Goal: Information Seeking & Learning: Learn about a topic

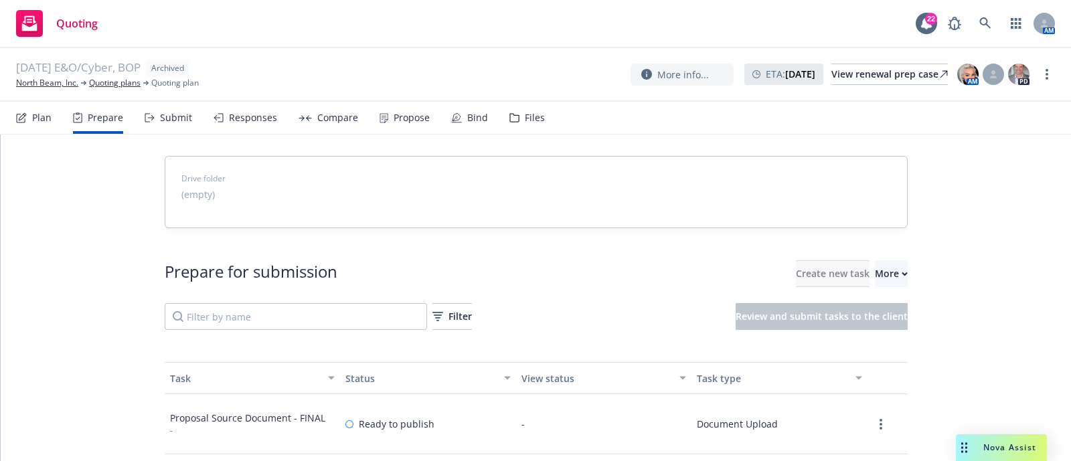
click at [1000, 21] on div "AM" at bounding box center [998, 23] width 114 height 27
click at [996, 21] on link at bounding box center [985, 23] width 27 height 27
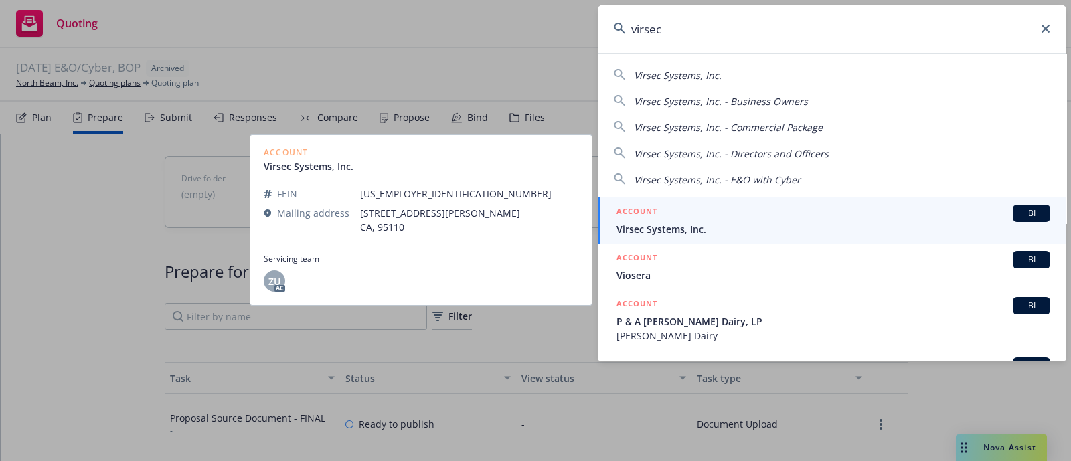
type input "virsec"
click at [693, 229] on span "Virsec Systems, Inc." at bounding box center [833, 229] width 434 height 14
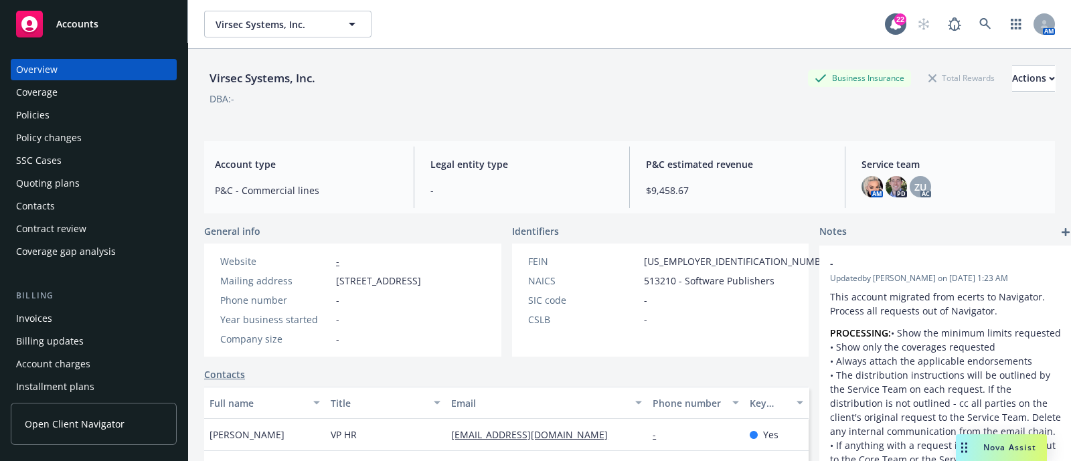
click at [80, 109] on div "Policies" at bounding box center [93, 114] width 155 height 21
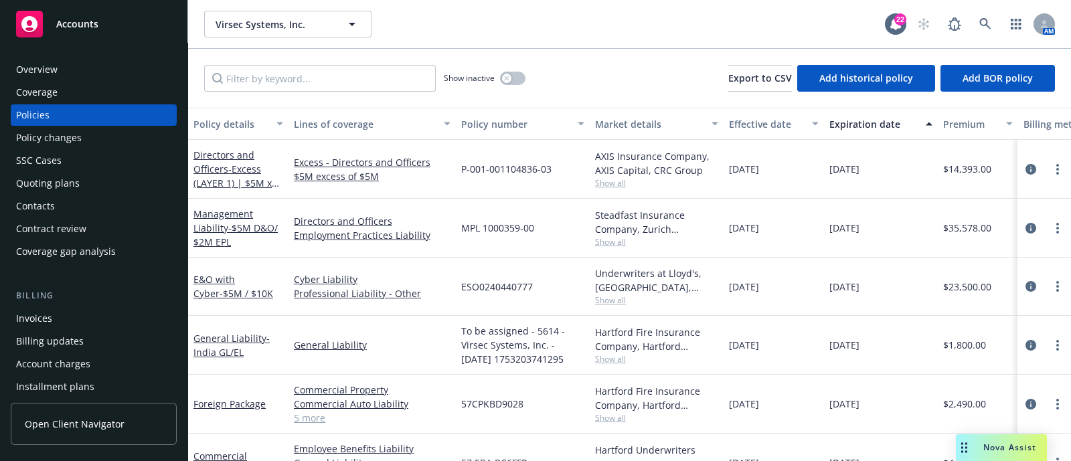
click at [76, 133] on div "Policy changes" at bounding box center [49, 137] width 66 height 21
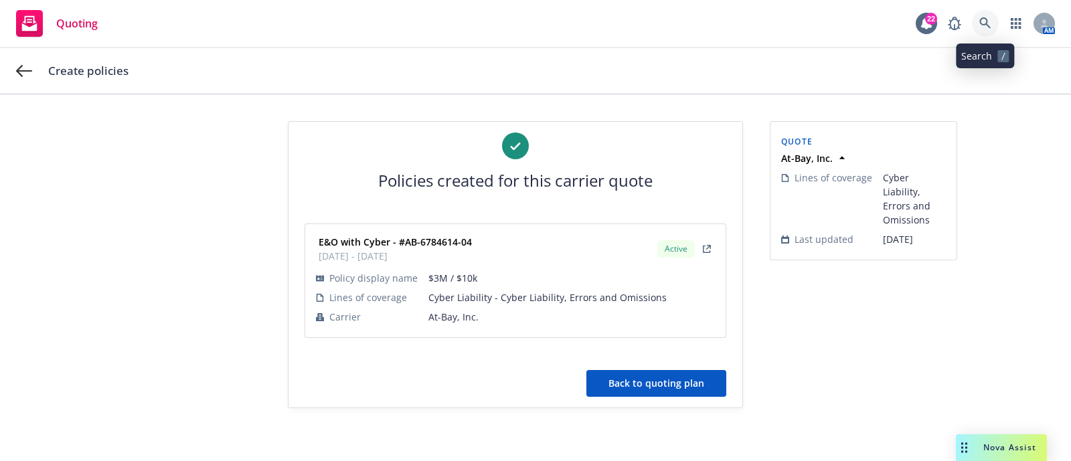
click at [996, 29] on link at bounding box center [985, 23] width 27 height 27
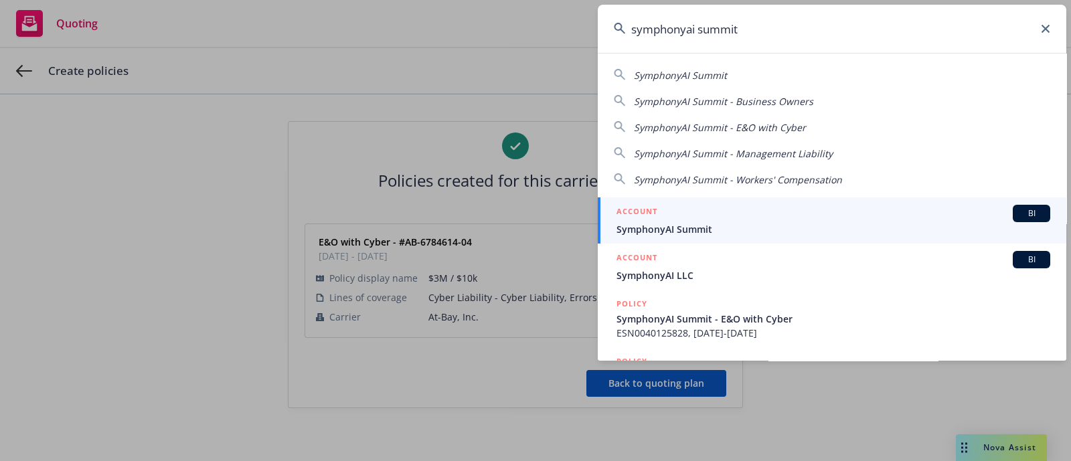
type input "symphonyai summit"
click at [640, 202] on link "ACCOUNT BI SymphonyAI Summit" at bounding box center [832, 220] width 468 height 46
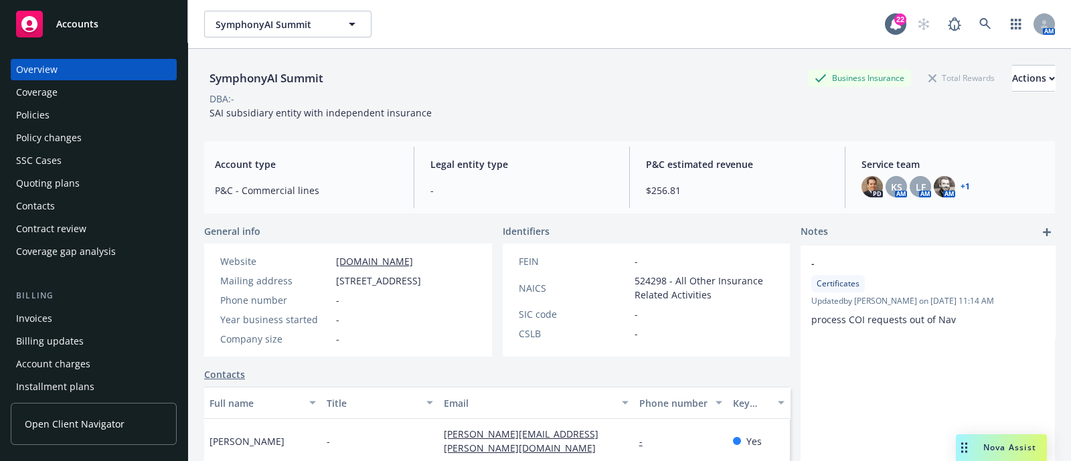
click at [39, 114] on div "Policies" at bounding box center [32, 114] width 33 height 21
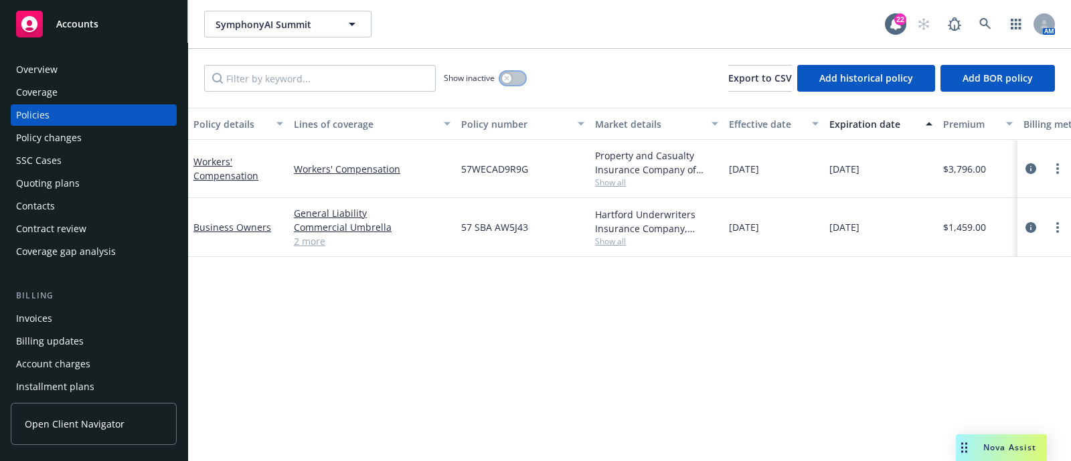
click at [516, 72] on button "button" at bounding box center [512, 78] width 25 height 13
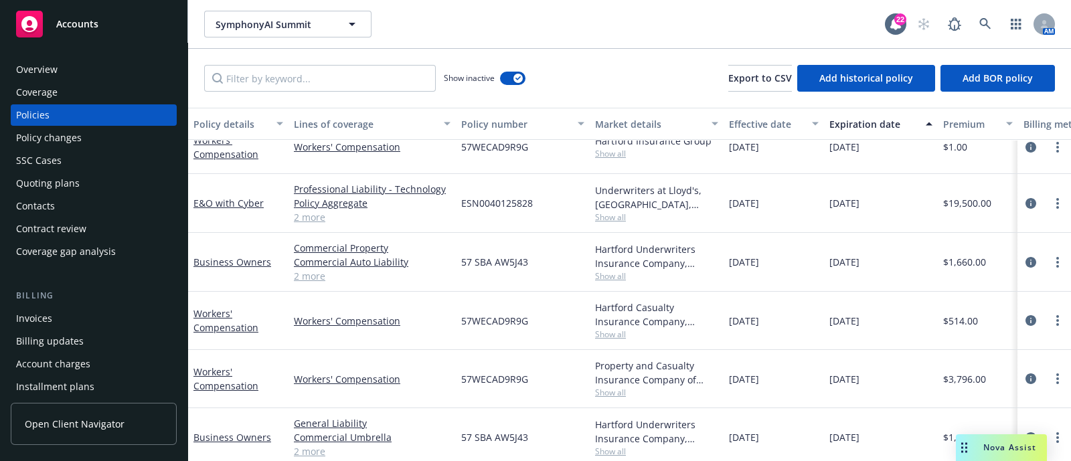
scroll to position [197, 0]
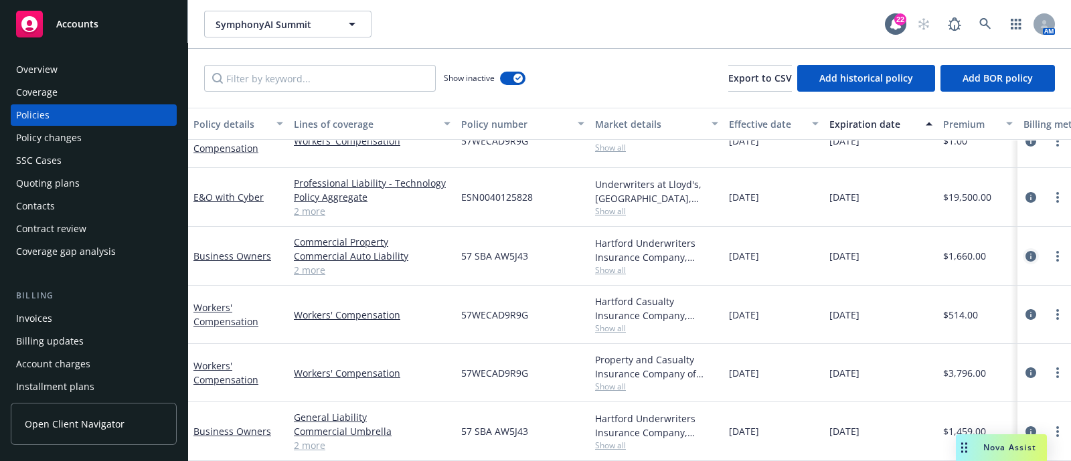
click at [1025, 251] on icon "circleInformation" at bounding box center [1030, 256] width 11 height 11
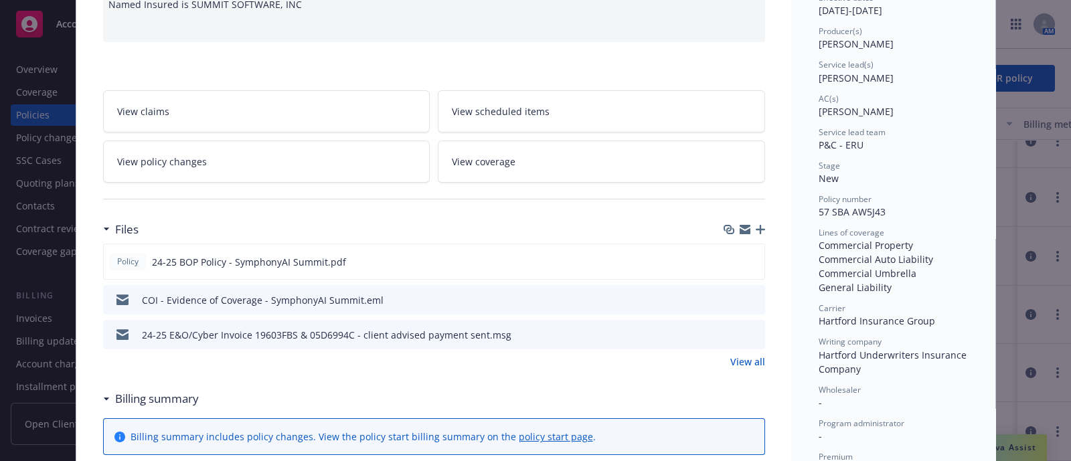
scroll to position [152, 0]
click at [745, 262] on icon "preview file" at bounding box center [751, 260] width 12 height 9
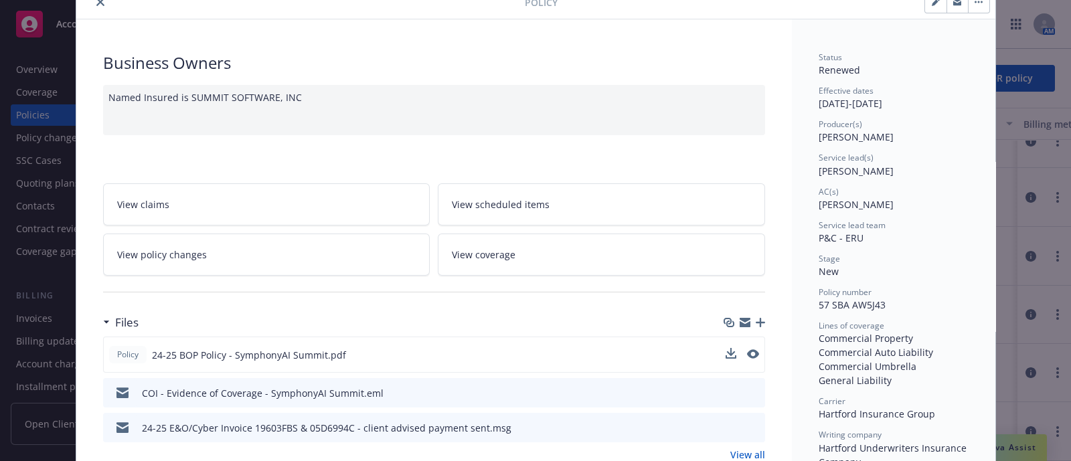
scroll to position [0, 0]
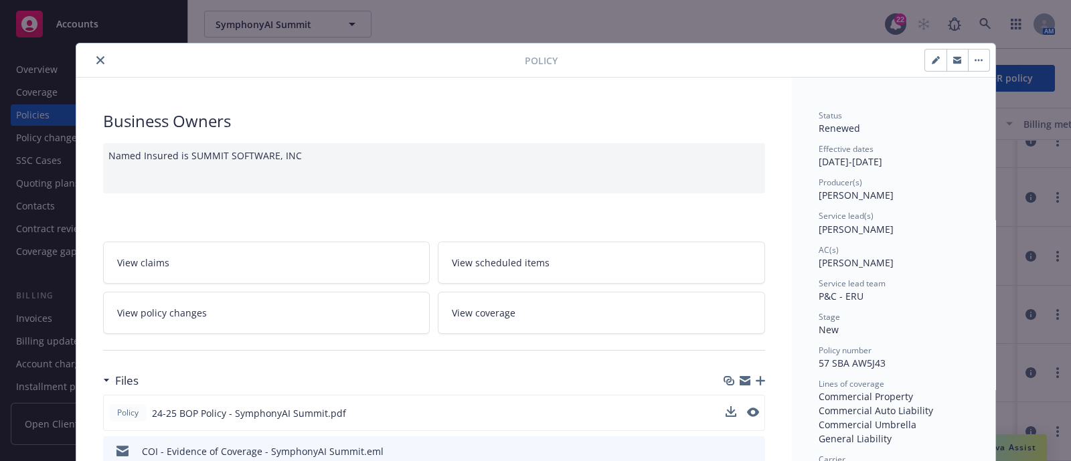
click at [96, 56] on icon "close" at bounding box center [100, 60] width 8 height 8
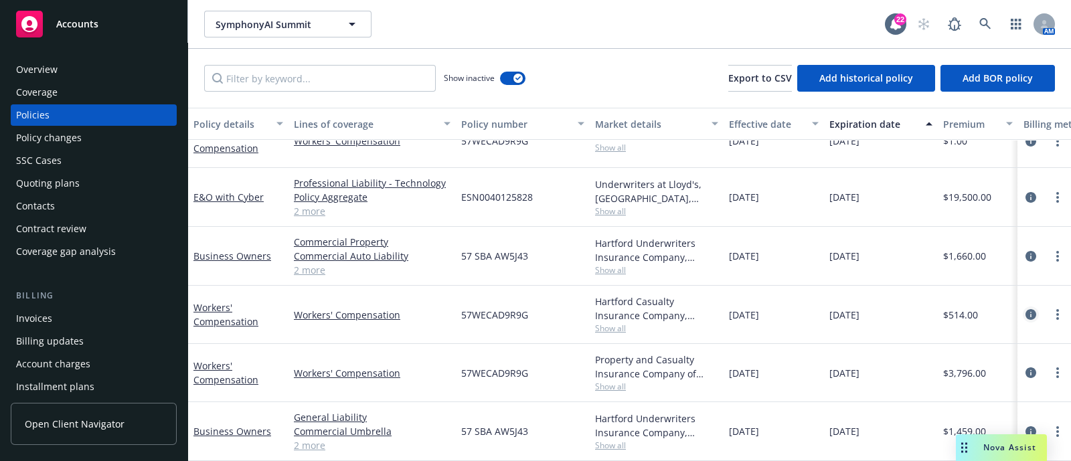
click at [1025, 309] on icon "circleInformation" at bounding box center [1030, 314] width 11 height 11
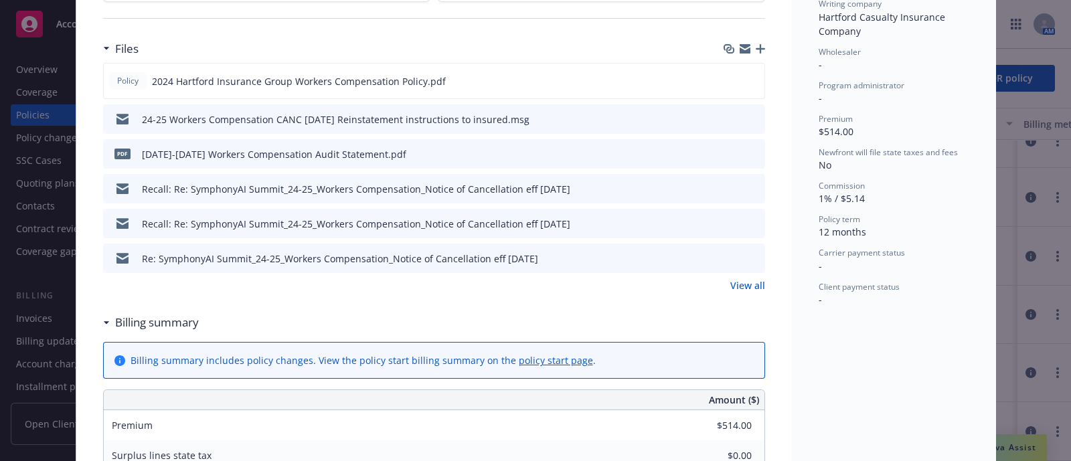
scroll to position [446, 0]
click at [747, 77] on icon "preview file" at bounding box center [751, 80] width 12 height 9
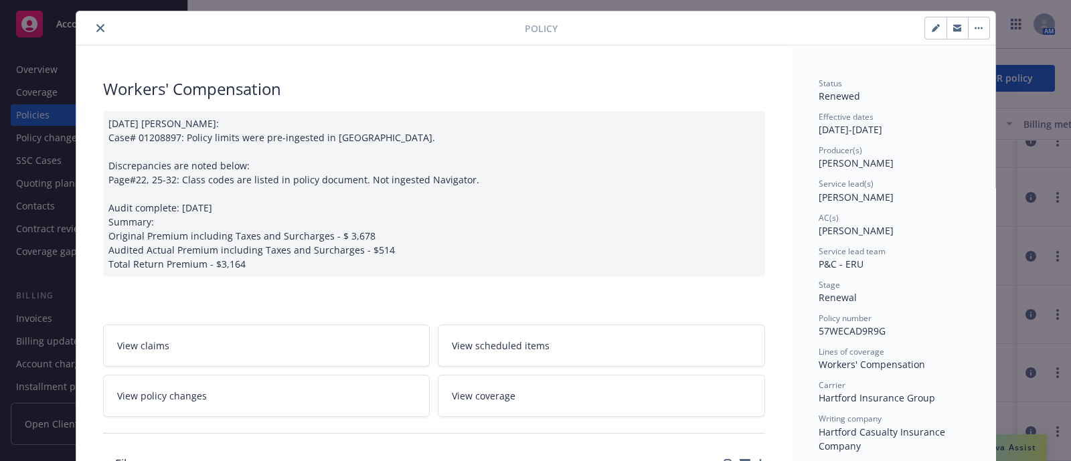
scroll to position [0, 0]
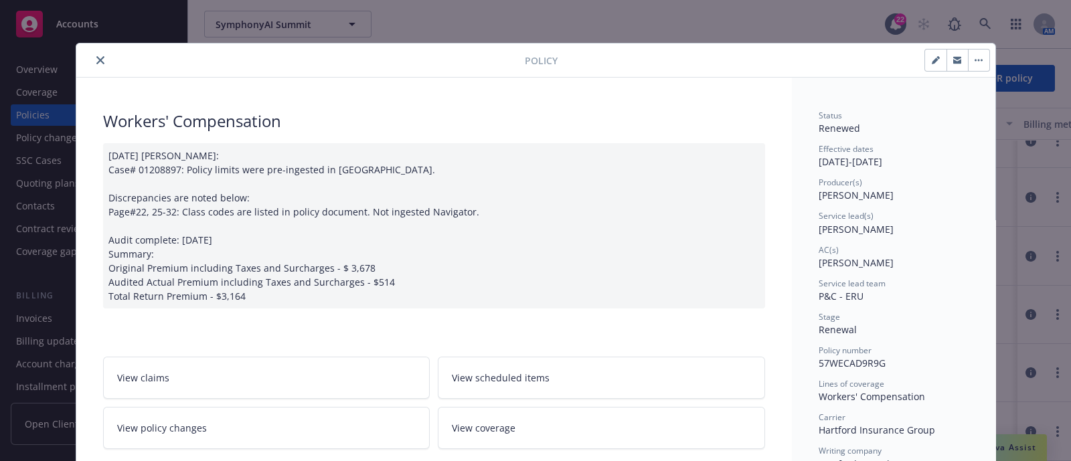
click at [97, 58] on button "close" at bounding box center [100, 60] width 16 height 16
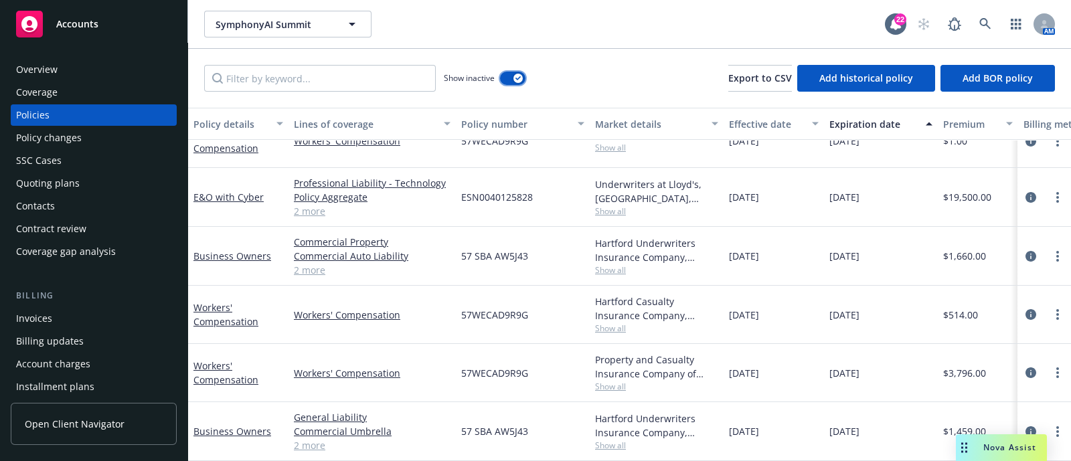
click at [513, 79] on div "button" at bounding box center [517, 78] width 9 height 9
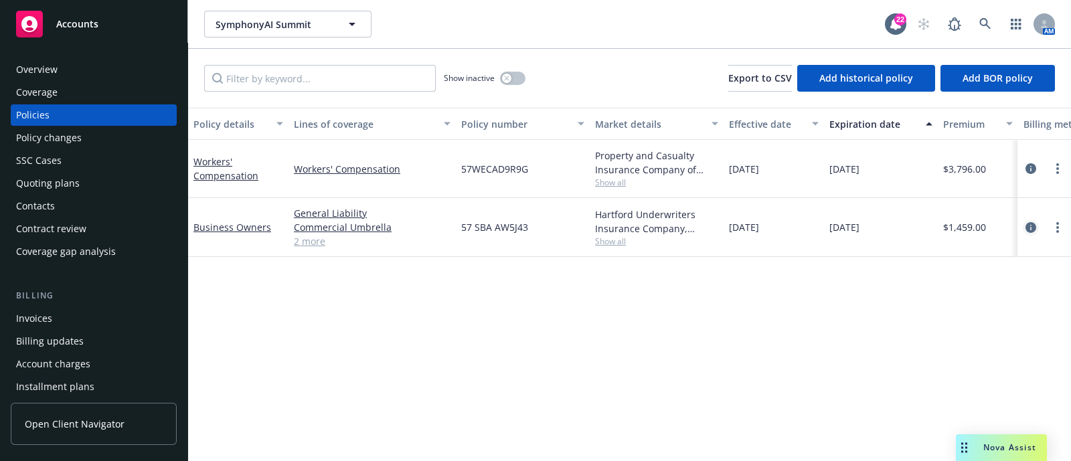
click at [1028, 226] on icon "circleInformation" at bounding box center [1030, 227] width 11 height 11
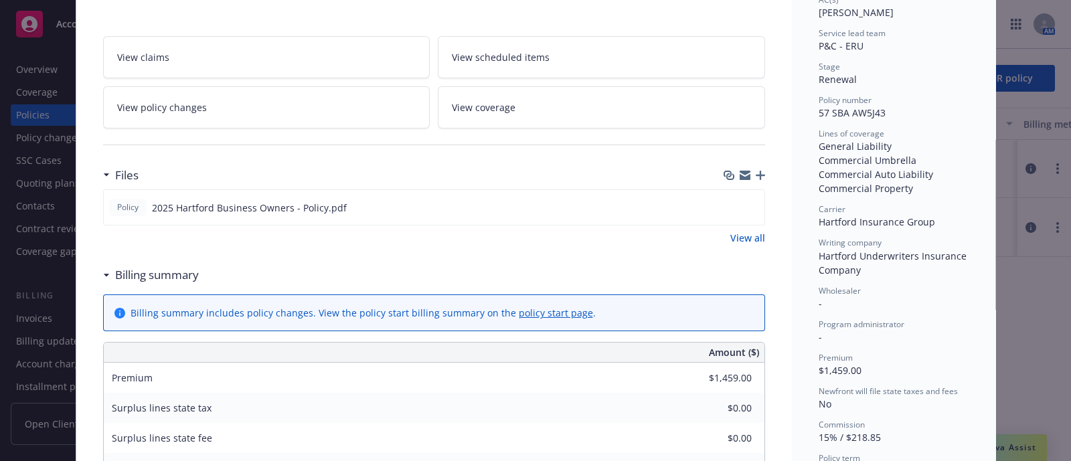
scroll to position [251, 0]
click at [747, 200] on button at bounding box center [753, 207] width 12 height 14
click at [750, 212] on button at bounding box center [753, 207] width 12 height 14
click at [745, 202] on icon "preview file" at bounding box center [751, 205] width 12 height 9
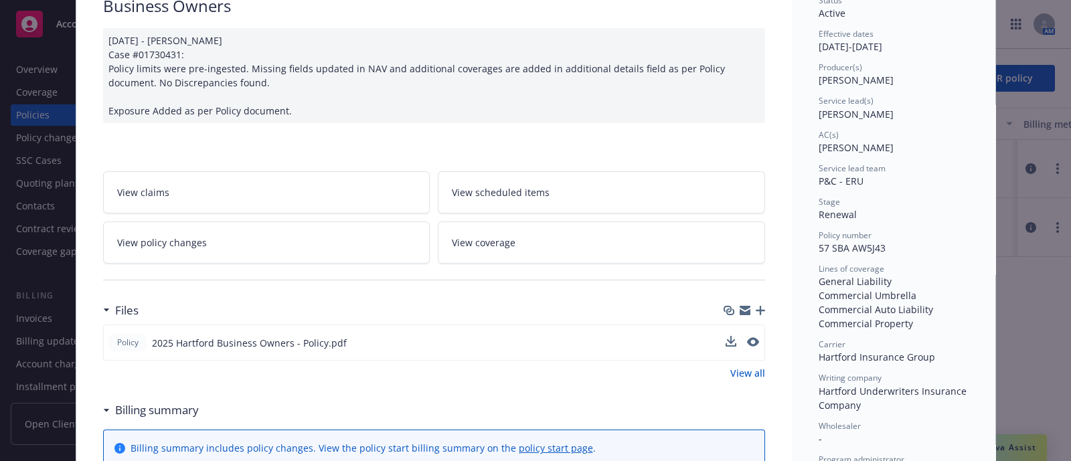
scroll to position [0, 0]
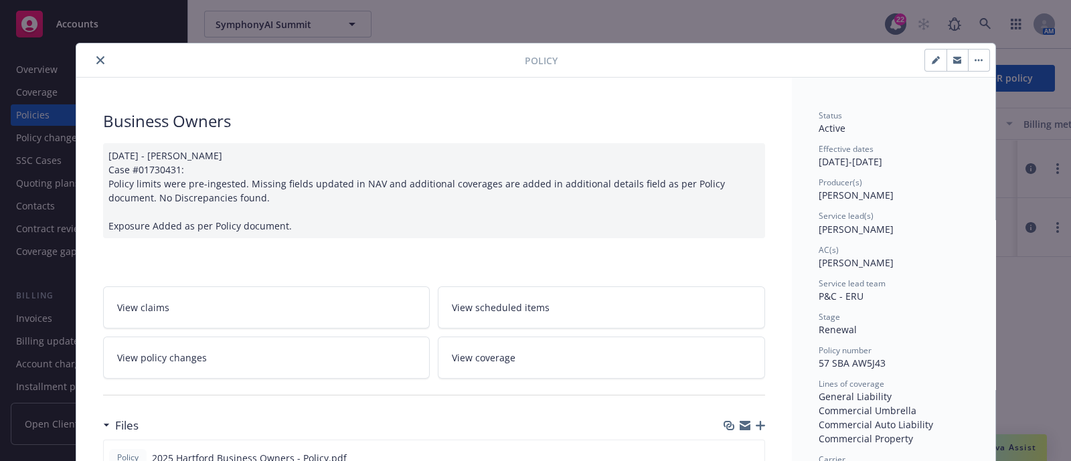
click at [97, 58] on button "close" at bounding box center [100, 60] width 16 height 16
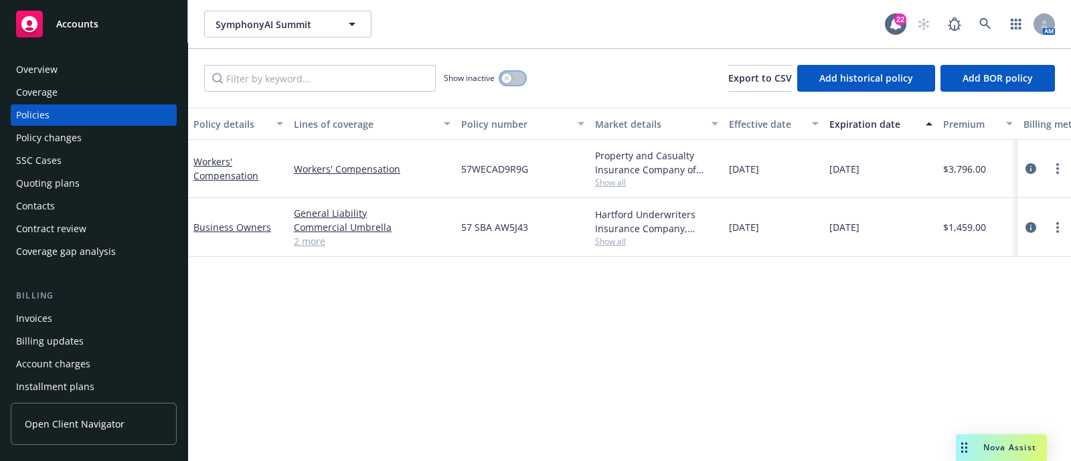
click at [508, 76] on icon "button" at bounding box center [506, 78] width 5 height 5
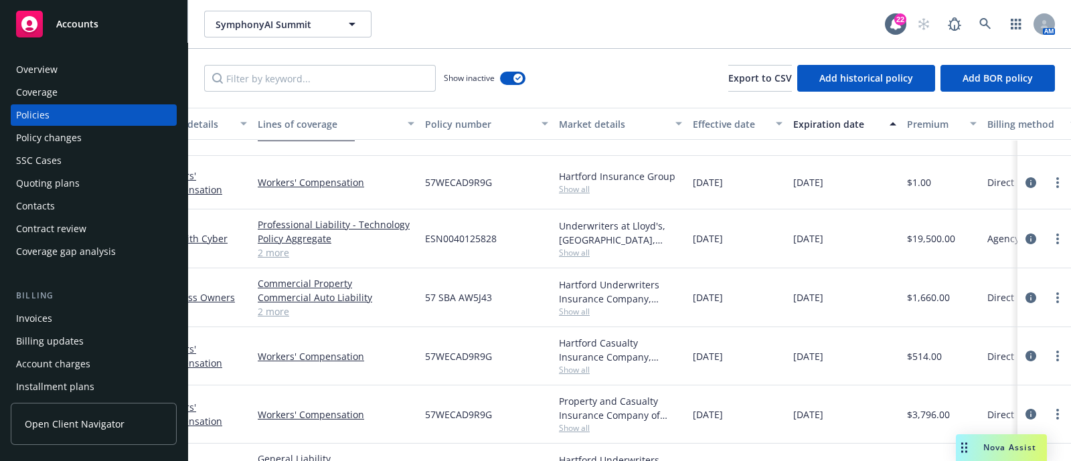
scroll to position [150, 0]
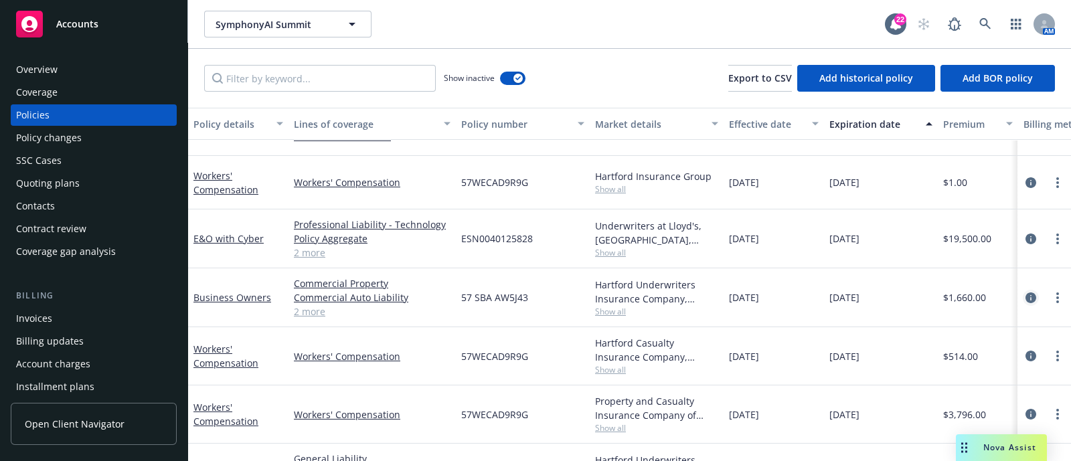
click at [1025, 296] on icon "circleInformation" at bounding box center [1030, 297] width 11 height 11
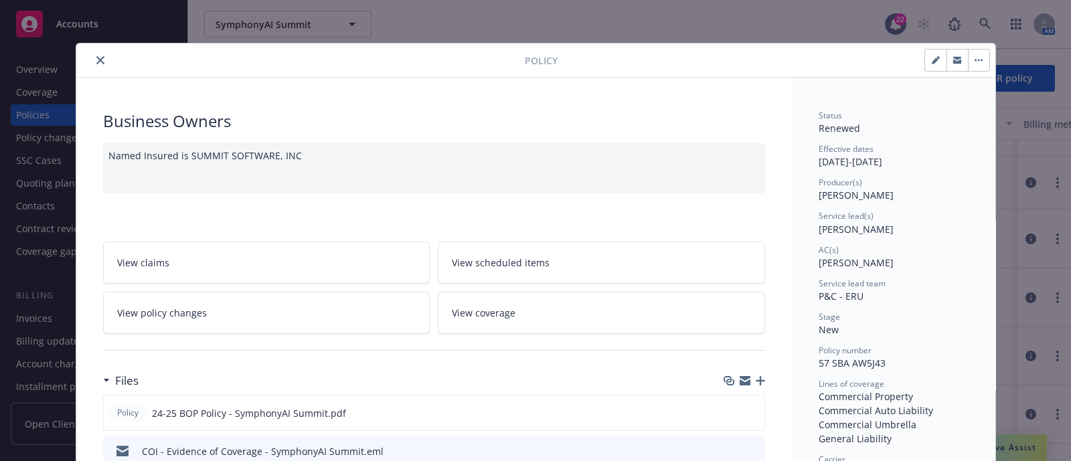
scroll to position [75, 0]
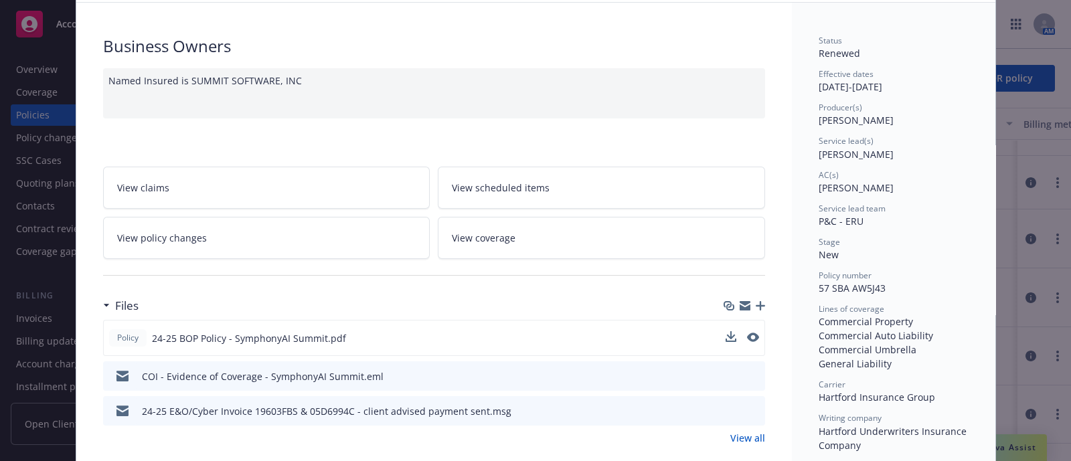
click at [747, 341] on button at bounding box center [753, 338] width 12 height 14
click at [745, 333] on icon "preview file" at bounding box center [751, 337] width 12 height 9
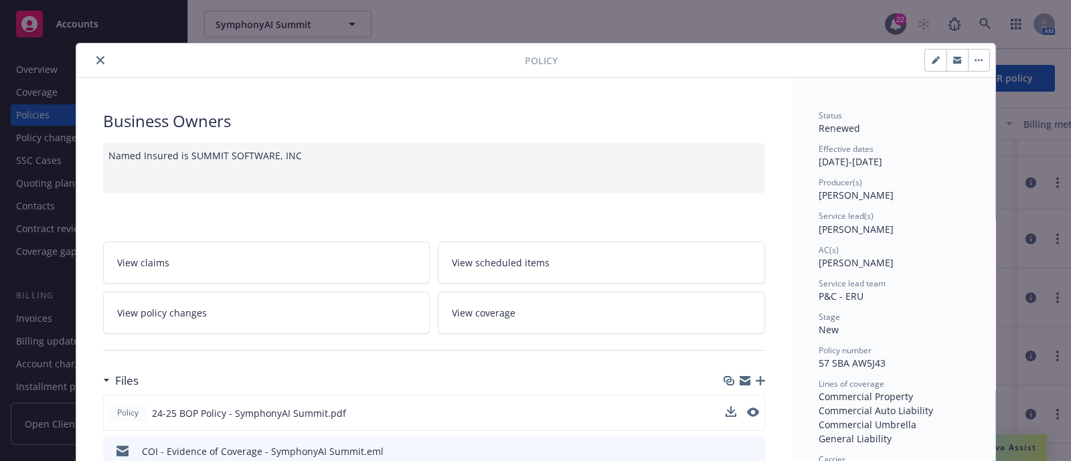
click at [92, 57] on button "close" at bounding box center [100, 60] width 16 height 16
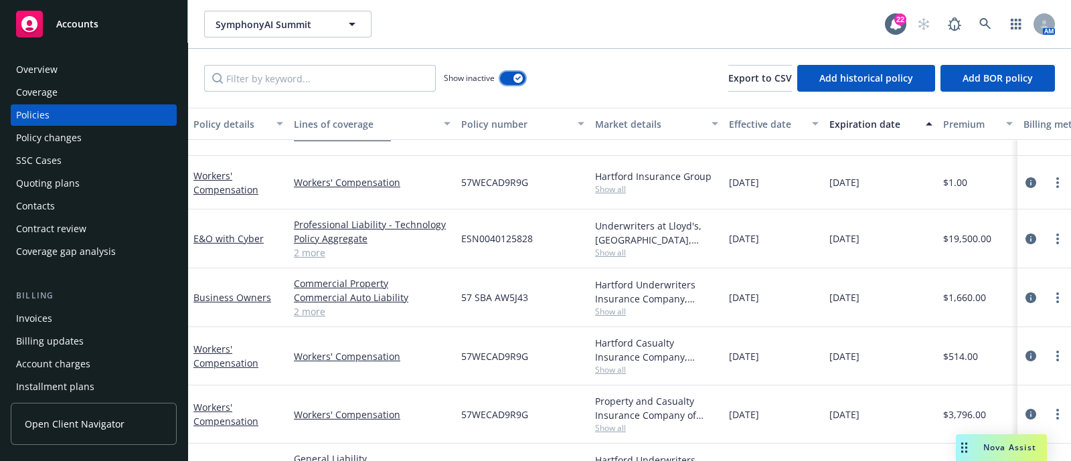
click at [522, 74] on button "button" at bounding box center [512, 78] width 25 height 13
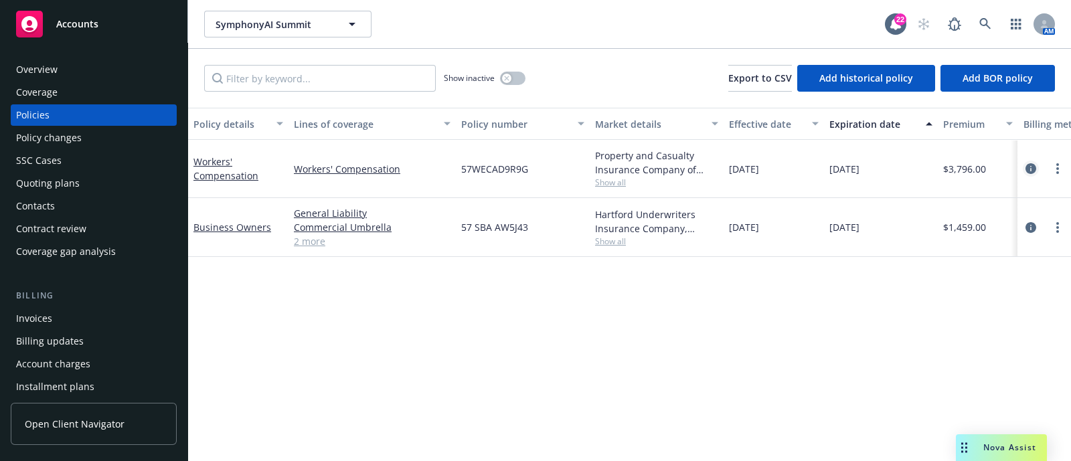
click at [1024, 168] on link "circleInformation" at bounding box center [1031, 169] width 16 height 16
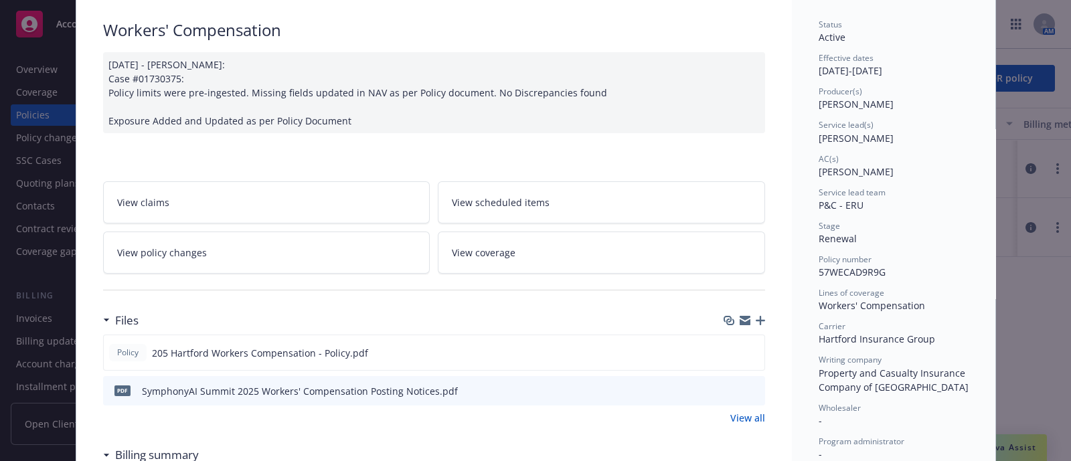
scroll to position [111, 0]
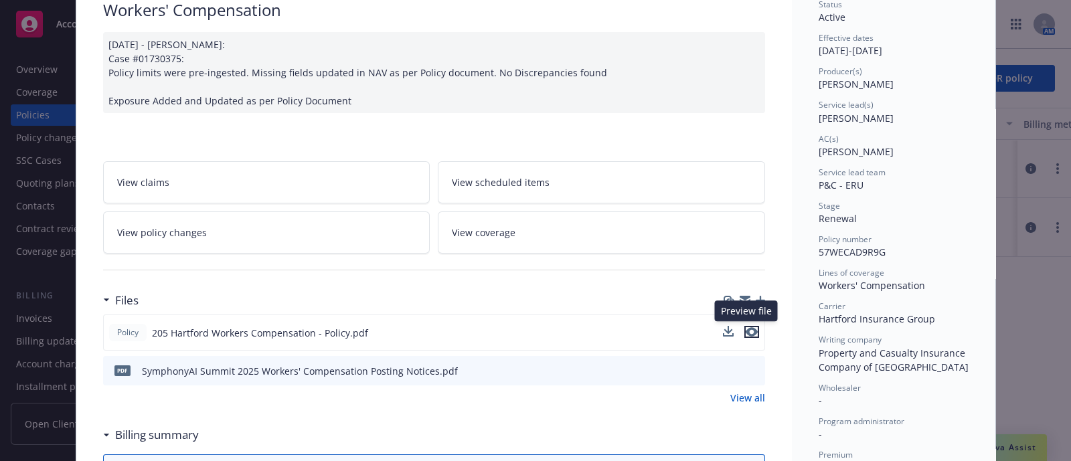
click at [745, 331] on icon "preview file" at bounding box center [751, 331] width 12 height 9
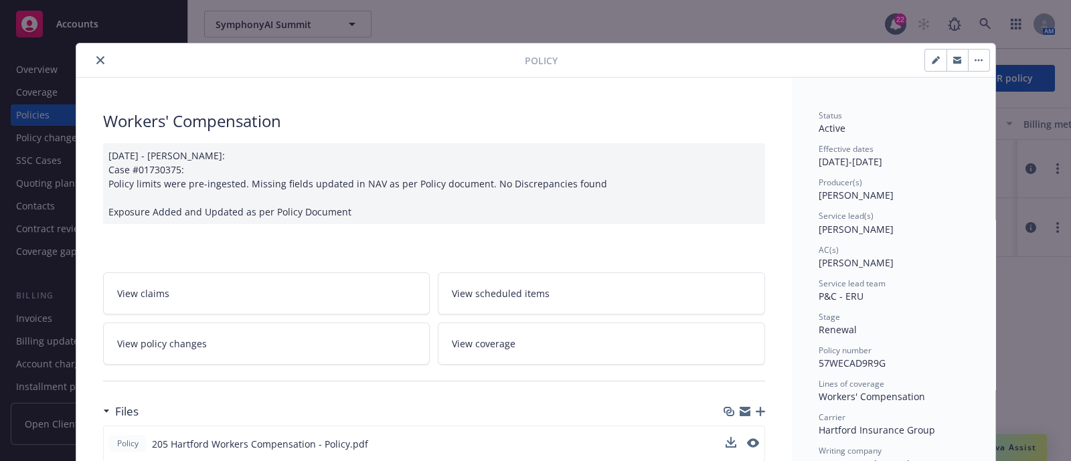
click at [98, 65] on button "close" at bounding box center [100, 60] width 16 height 16
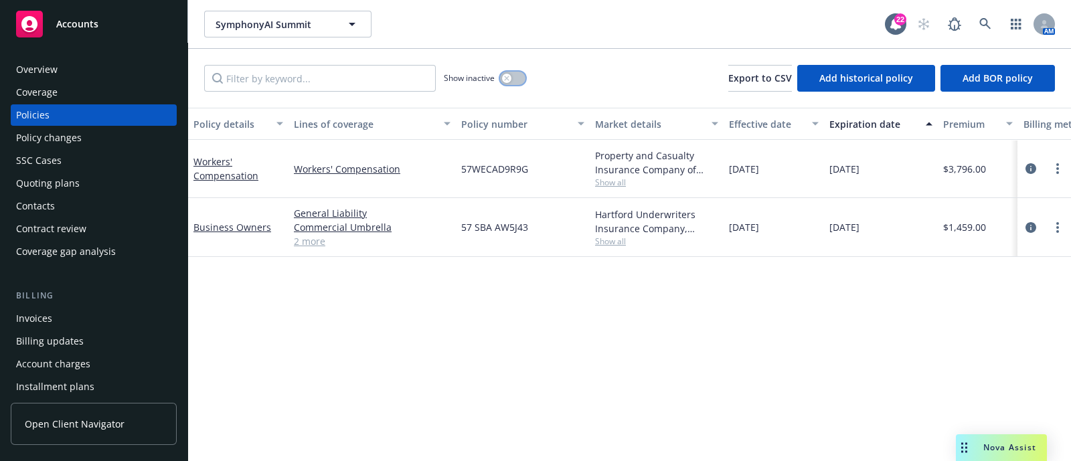
click at [514, 81] on button "button" at bounding box center [512, 78] width 25 height 13
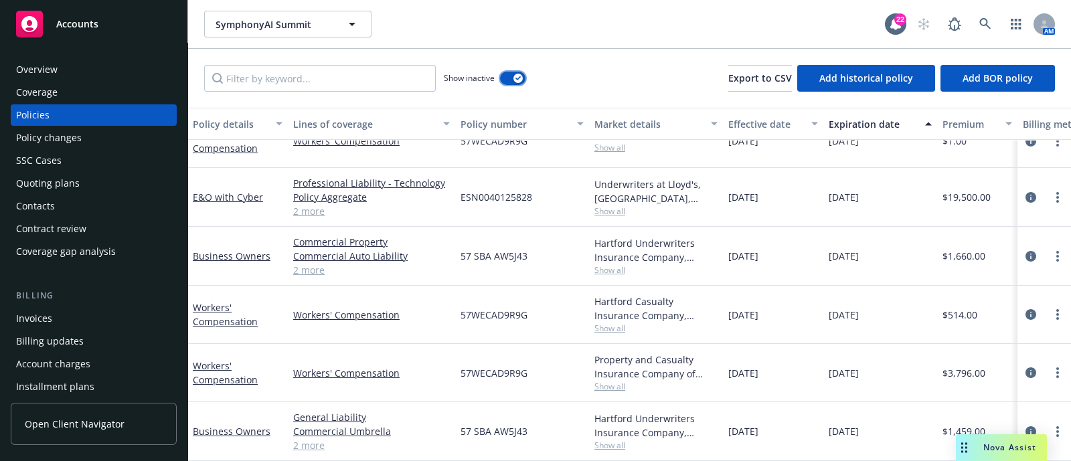
scroll to position [192, 0]
click at [1025, 309] on icon "circleInformation" at bounding box center [1030, 314] width 11 height 11
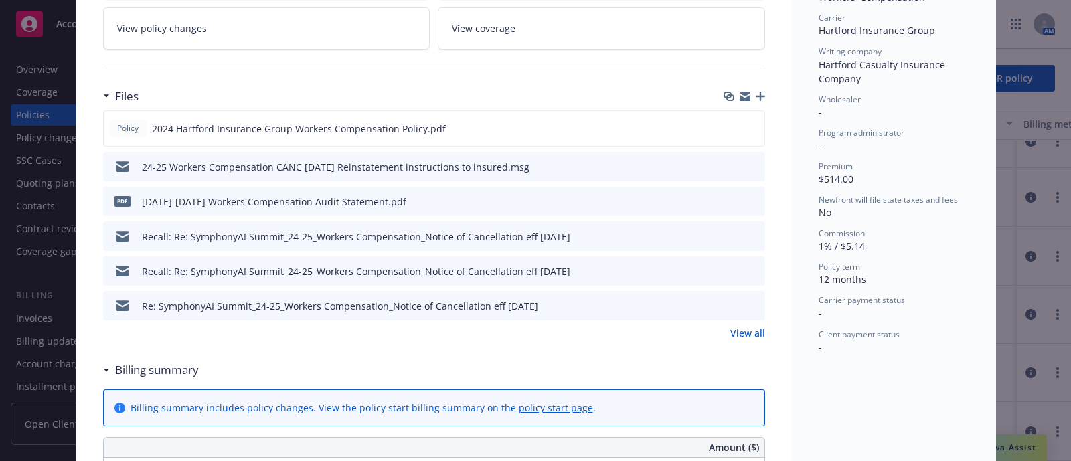
scroll to position [401, 0]
click at [752, 125] on button "preview file" at bounding box center [751, 126] width 15 height 12
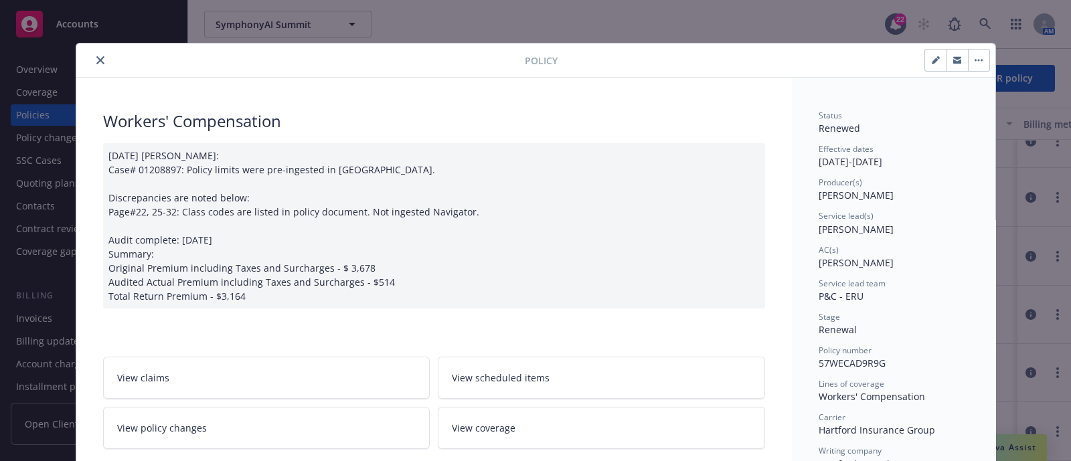
click at [96, 56] on icon "close" at bounding box center [100, 60] width 8 height 8
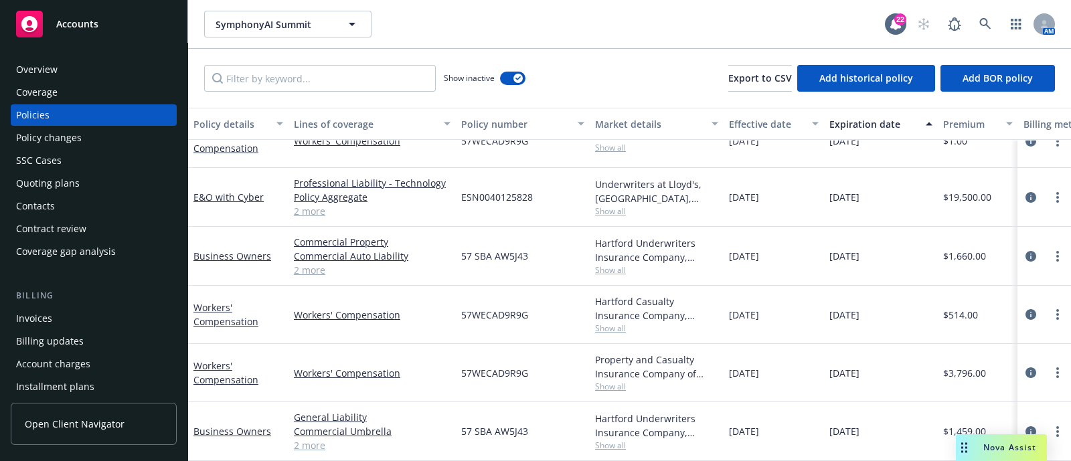
click at [58, 132] on div "Policy changes" at bounding box center [49, 137] width 66 height 21
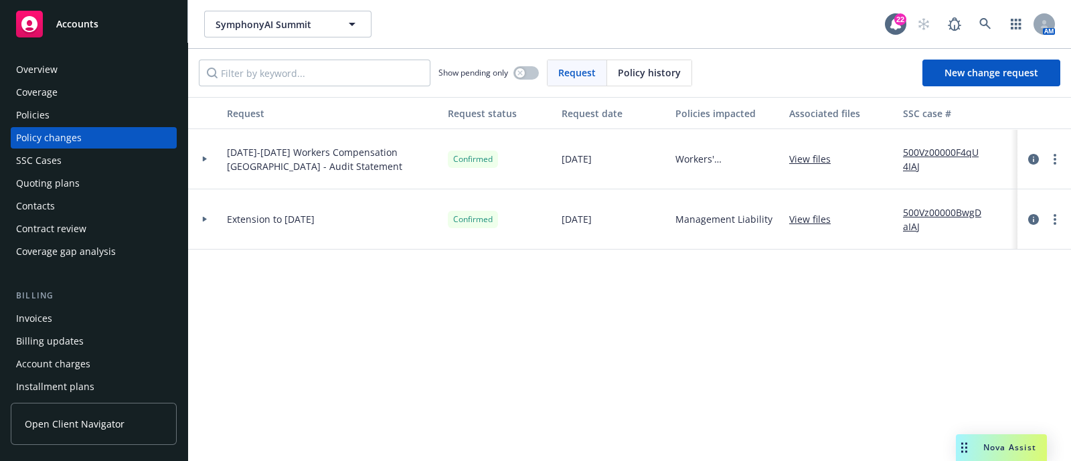
click at [197, 166] on div at bounding box center [204, 159] width 33 height 60
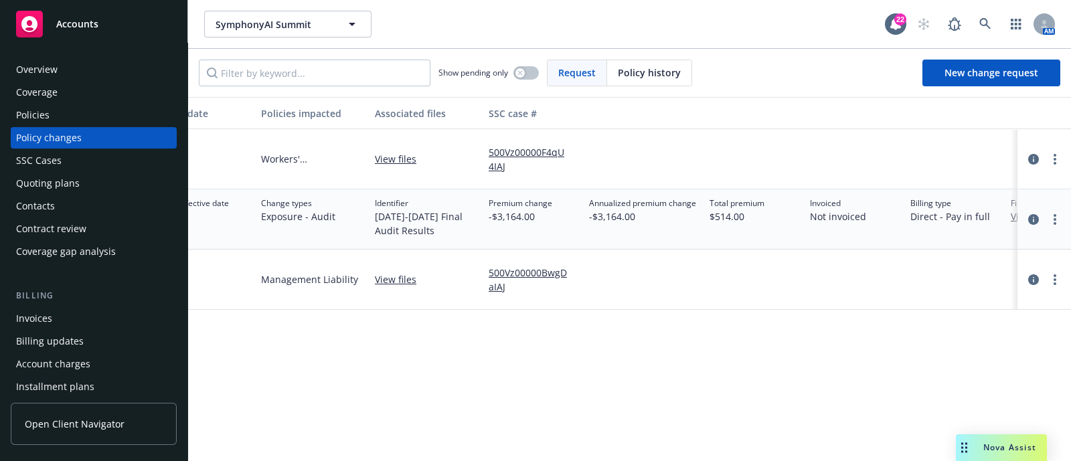
scroll to position [0, 502]
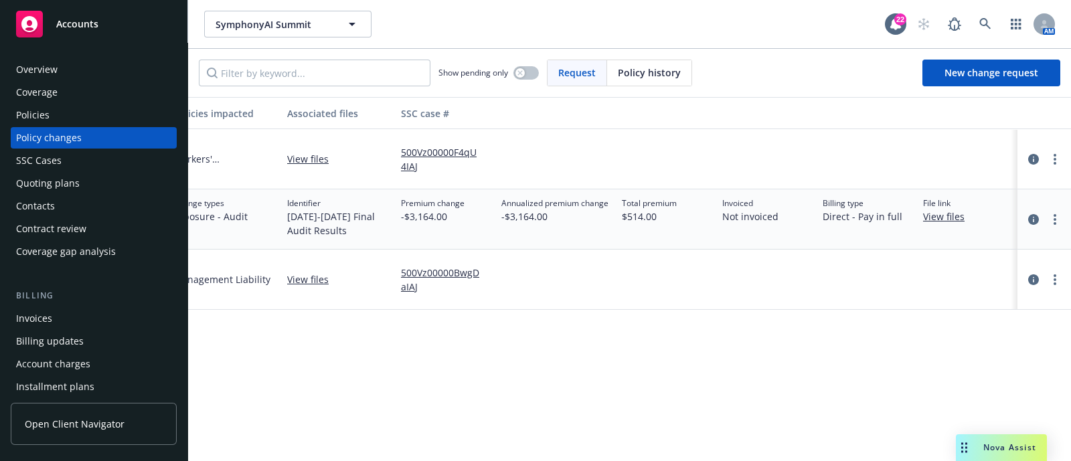
click at [36, 115] on div "Policies" at bounding box center [32, 114] width 33 height 21
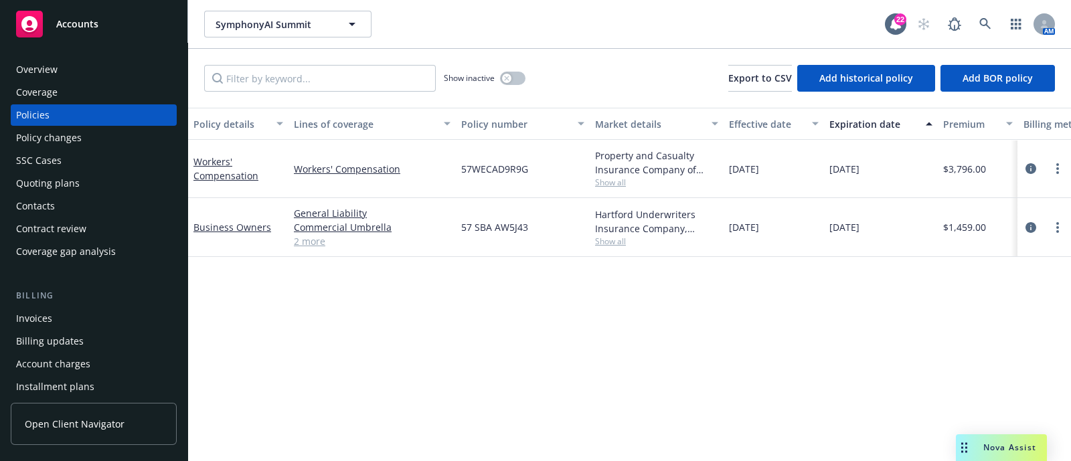
click at [80, 133] on div "Policy changes" at bounding box center [93, 137] width 155 height 21
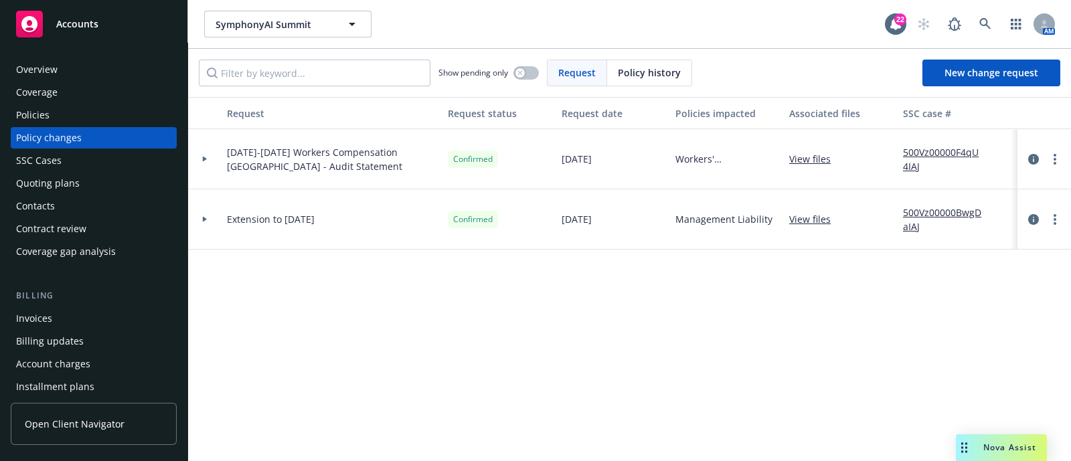
click at [209, 149] on div at bounding box center [204, 159] width 33 height 60
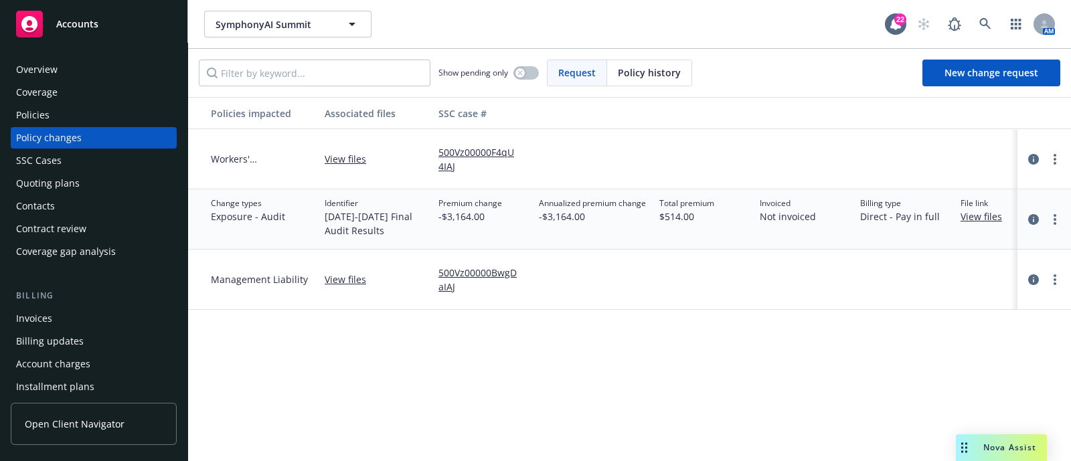
scroll to position [0, 502]
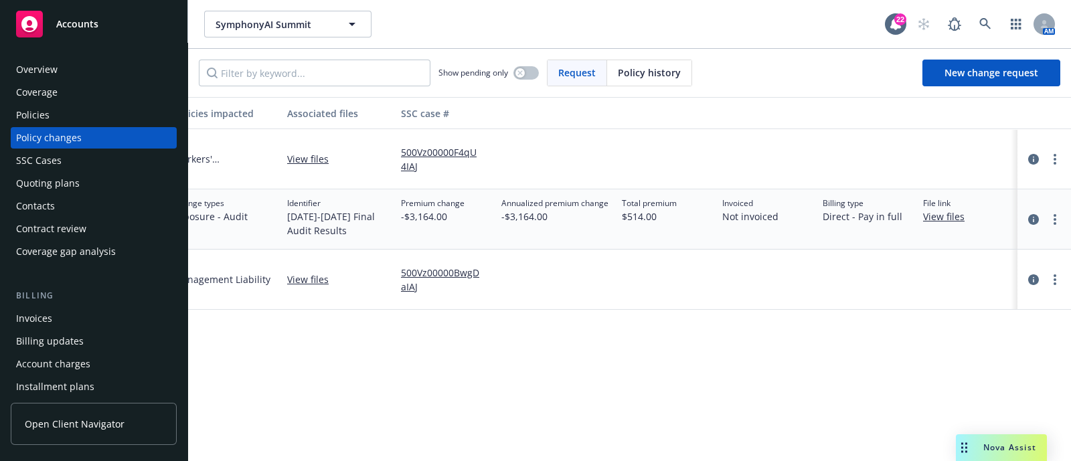
click at [112, 105] on div "Policies" at bounding box center [93, 114] width 155 height 21
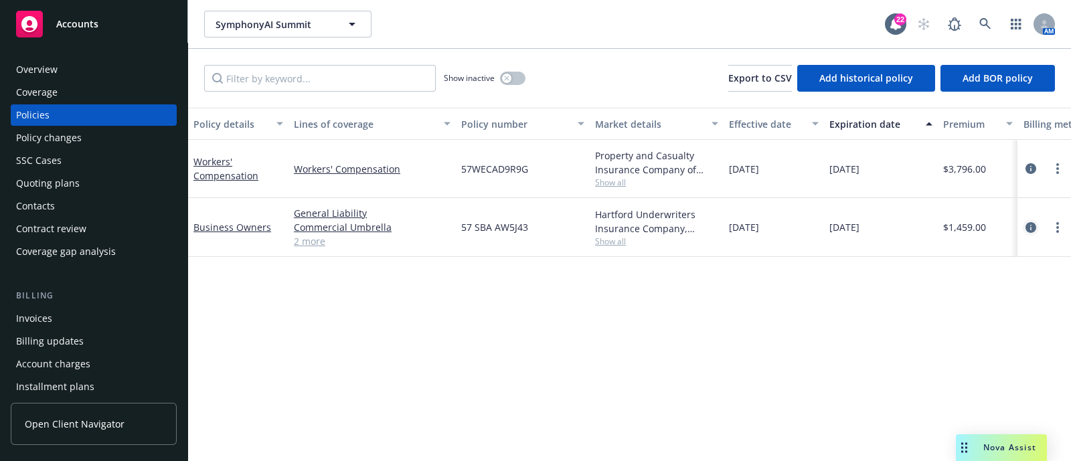
click at [1032, 223] on icon "circleInformation" at bounding box center [1030, 227] width 11 height 11
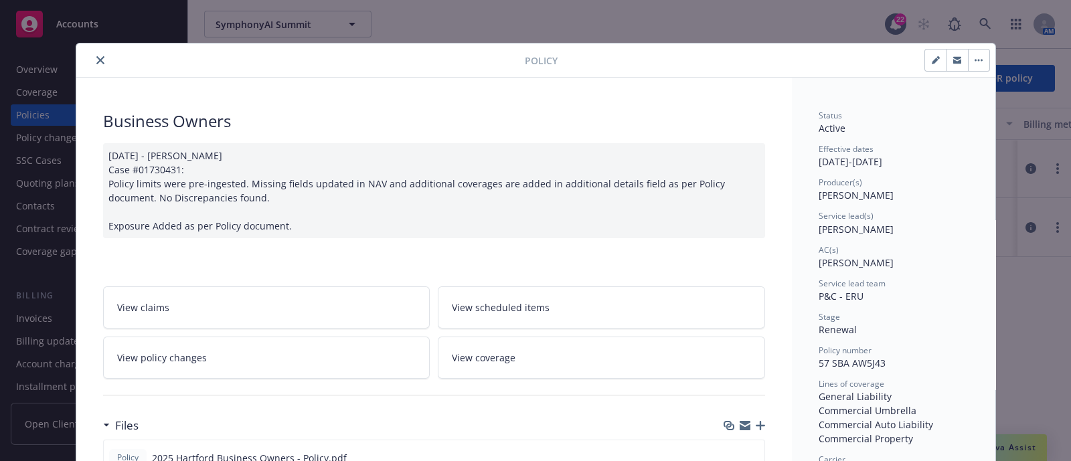
scroll to position [153, 0]
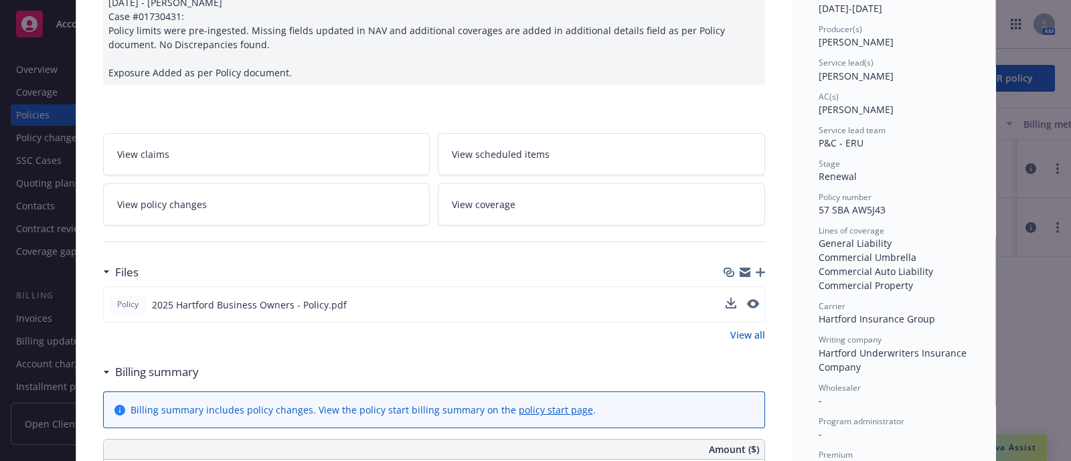
click at [747, 306] on button at bounding box center [753, 305] width 12 height 14
drag, startPoint x: 741, startPoint y: 294, endPoint x: 748, endPoint y: 302, distance: 10.6
click at [748, 302] on div "Policy 2025 Hartford Business Owners - Policy.pdf" at bounding box center [434, 304] width 662 height 36
click at [748, 302] on icon "preview file" at bounding box center [751, 303] width 12 height 9
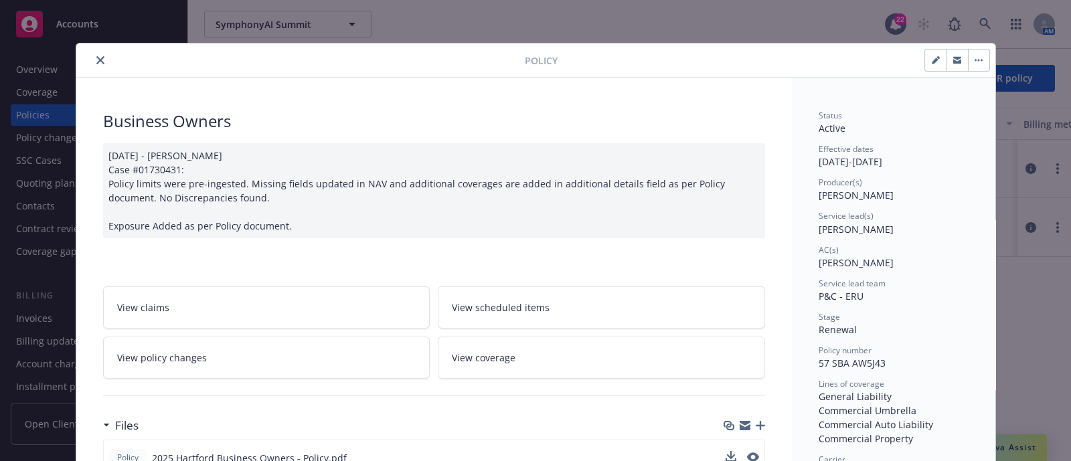
click at [99, 61] on button "close" at bounding box center [100, 60] width 16 height 16
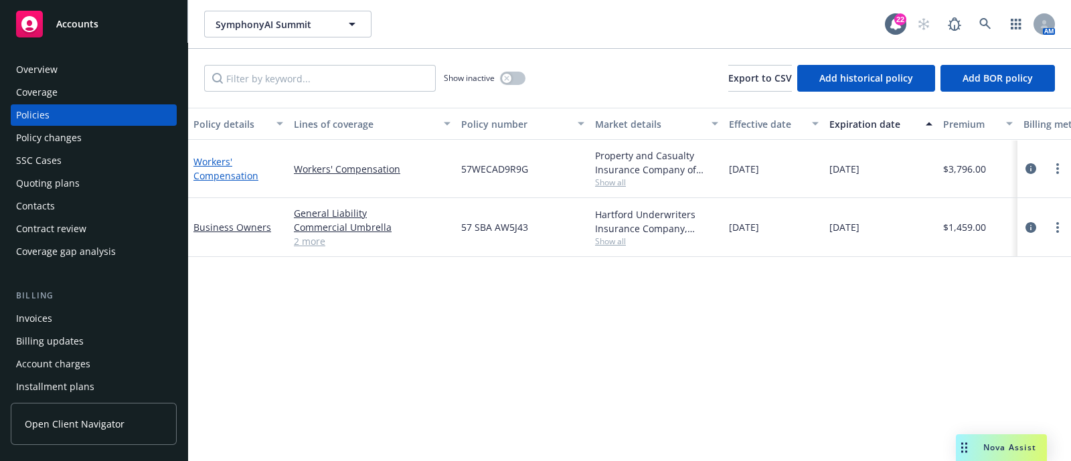
click at [238, 178] on link "Workers' Compensation" at bounding box center [225, 168] width 65 height 27
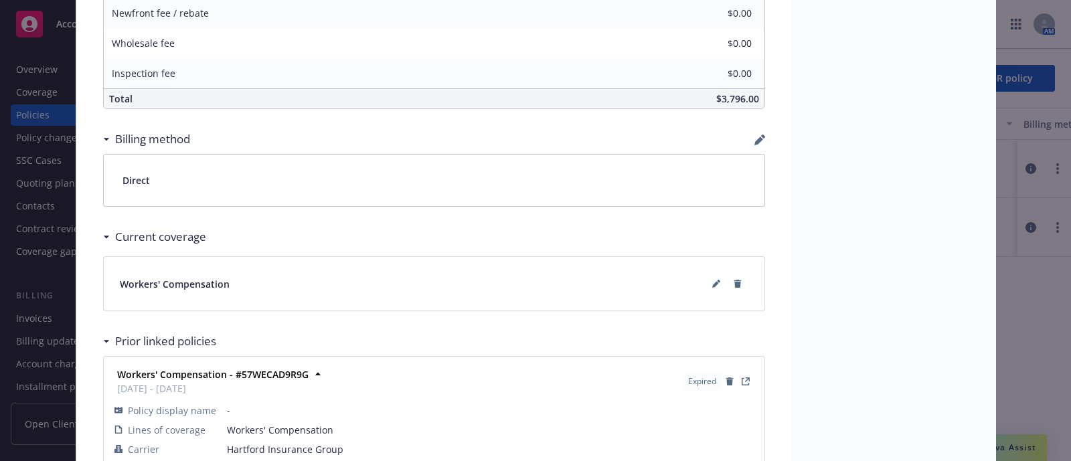
scroll to position [868, 0]
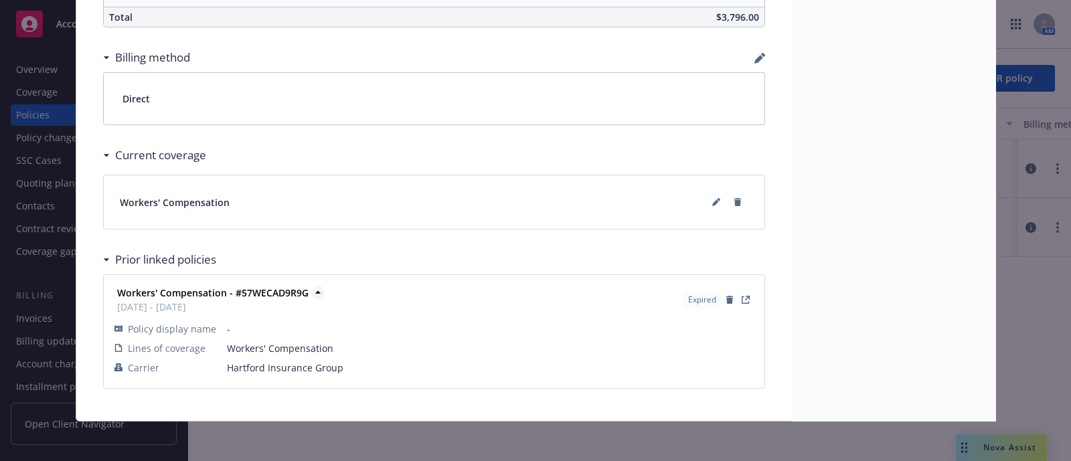
click at [311, 286] on icon at bounding box center [317, 292] width 13 height 13
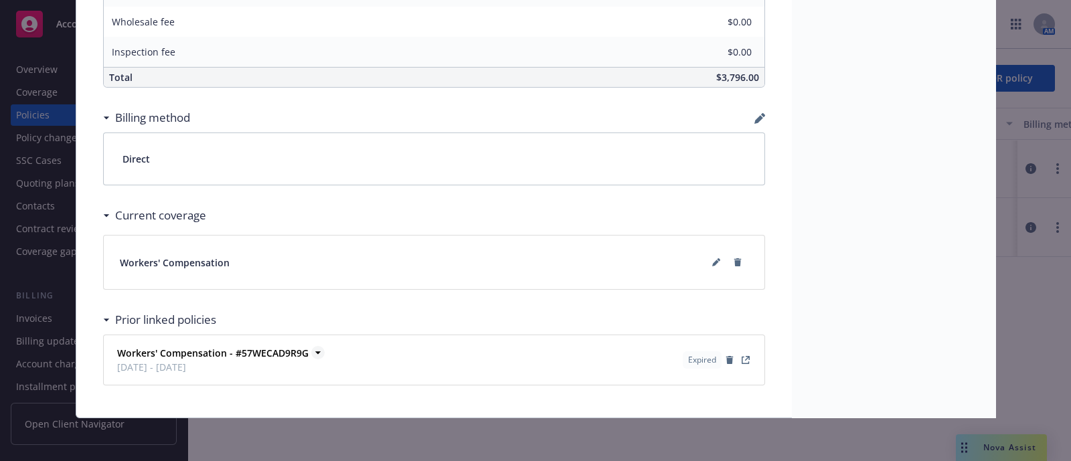
scroll to position [804, 0]
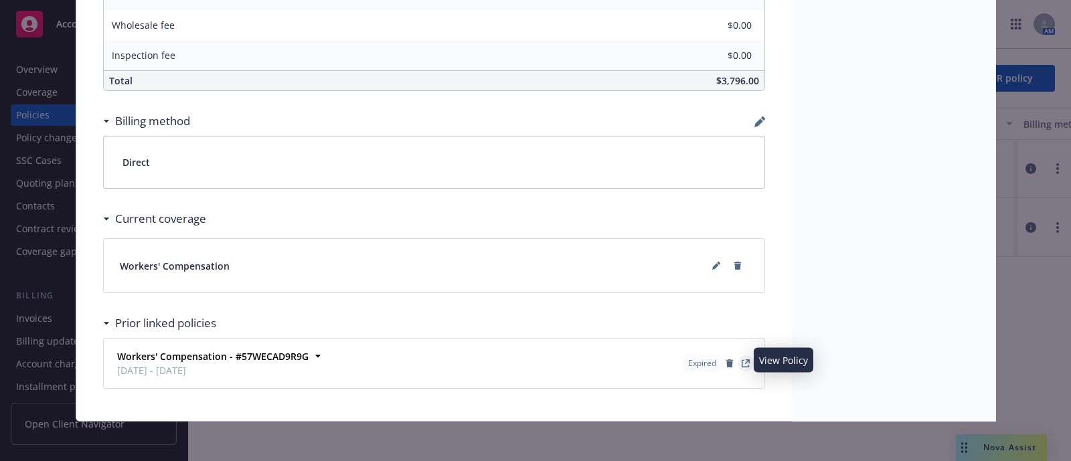
click at [743, 362] on link "View Policy" at bounding box center [745, 363] width 16 height 16
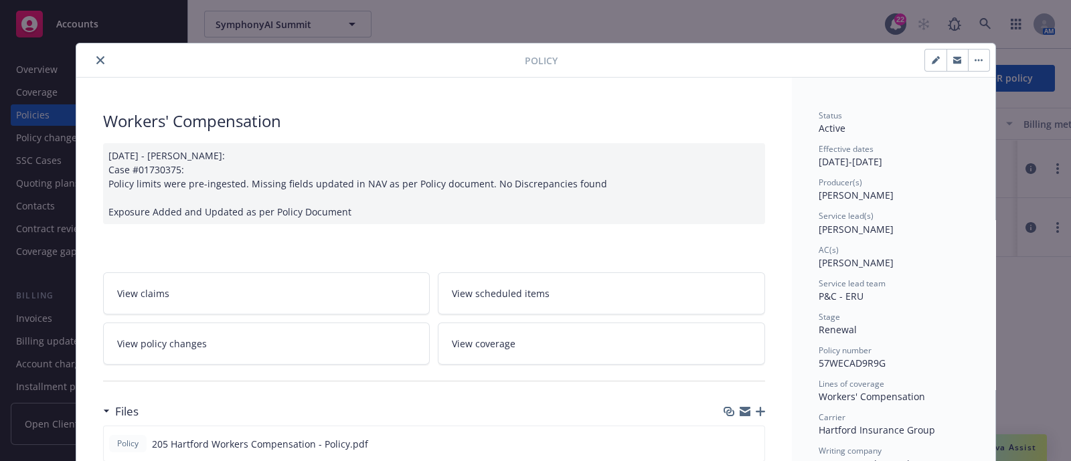
click at [100, 57] on button "close" at bounding box center [100, 60] width 16 height 16
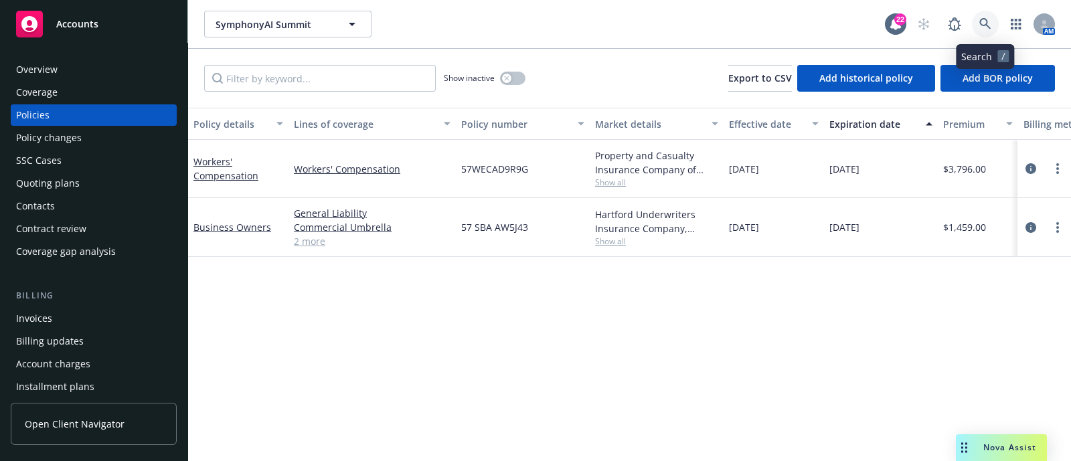
click at [993, 21] on link at bounding box center [985, 24] width 27 height 27
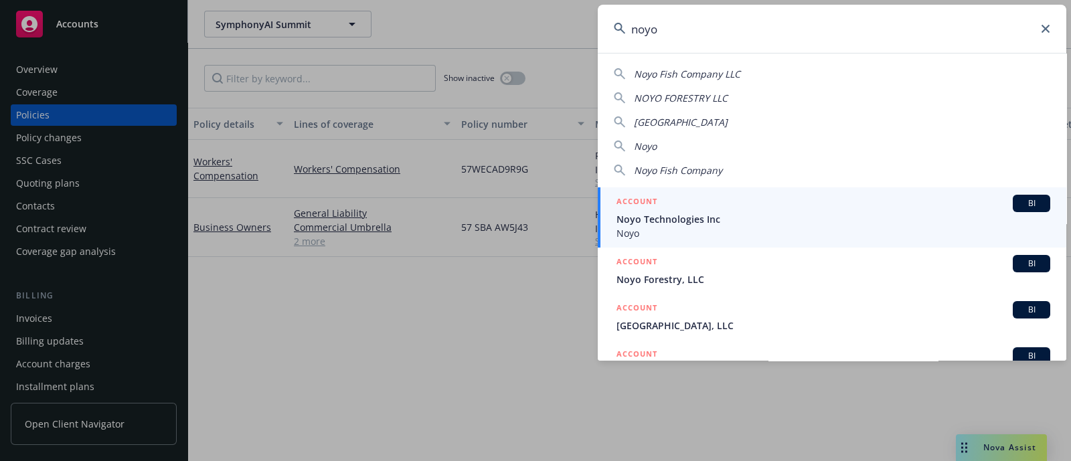
type input "noyo"
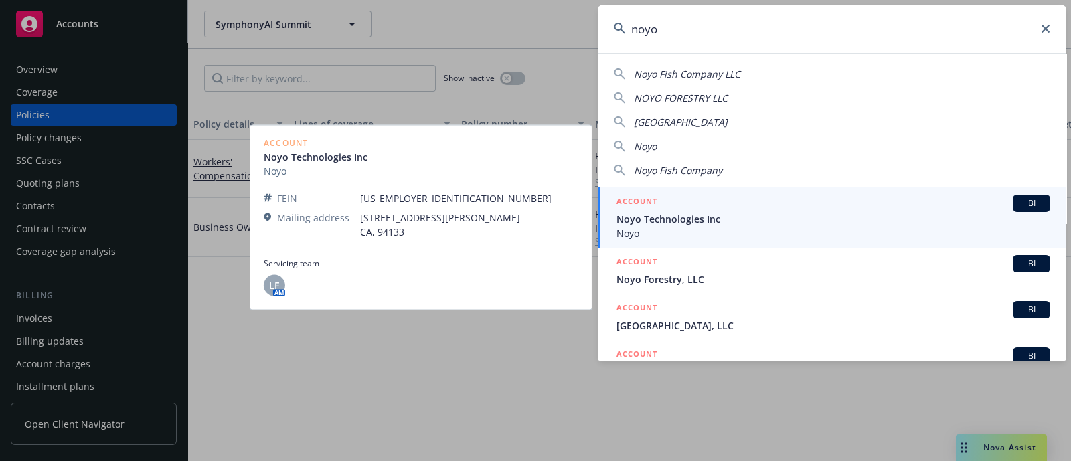
click at [709, 195] on div "ACCOUNT BI" at bounding box center [833, 203] width 434 height 17
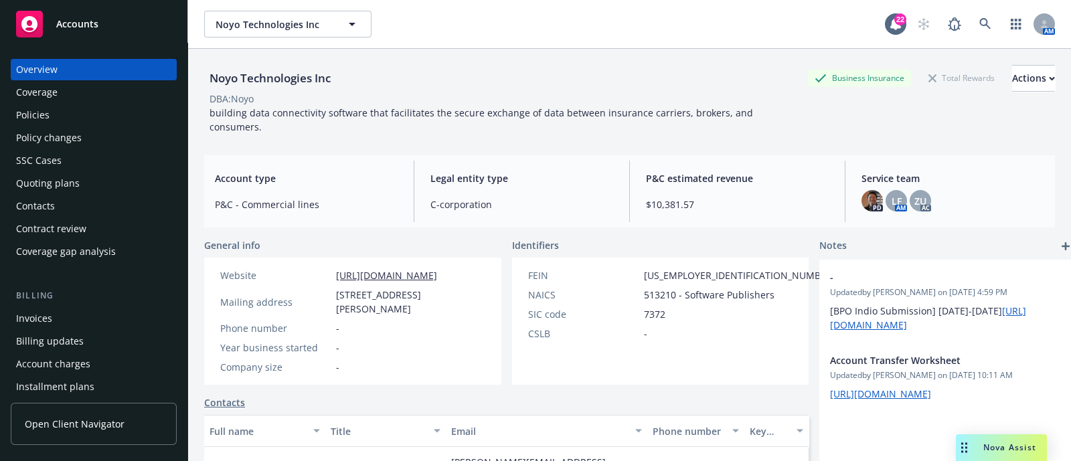
click at [80, 177] on div "Quoting plans" at bounding box center [93, 183] width 155 height 21
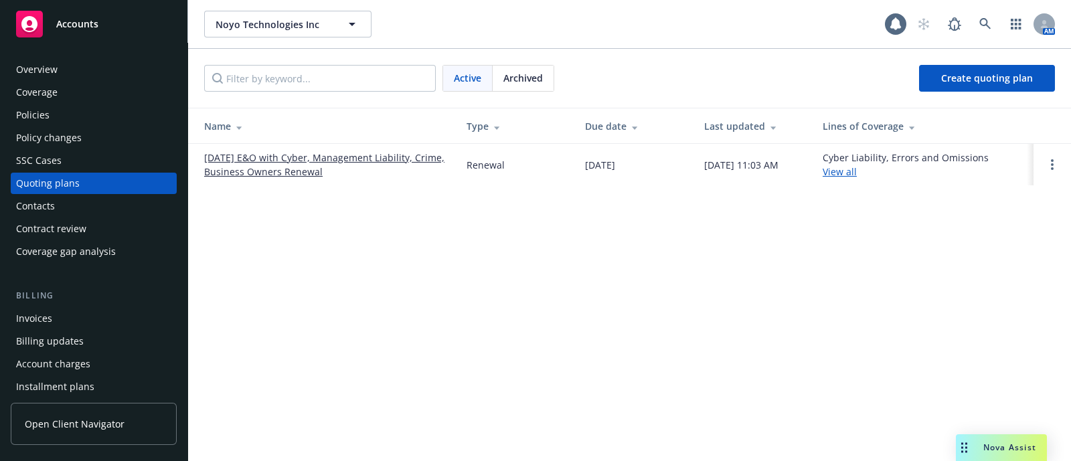
click at [240, 161] on link "10/01/25 E&O with Cyber, Management Liability, Crime, Business Owners Renewal" at bounding box center [324, 165] width 241 height 28
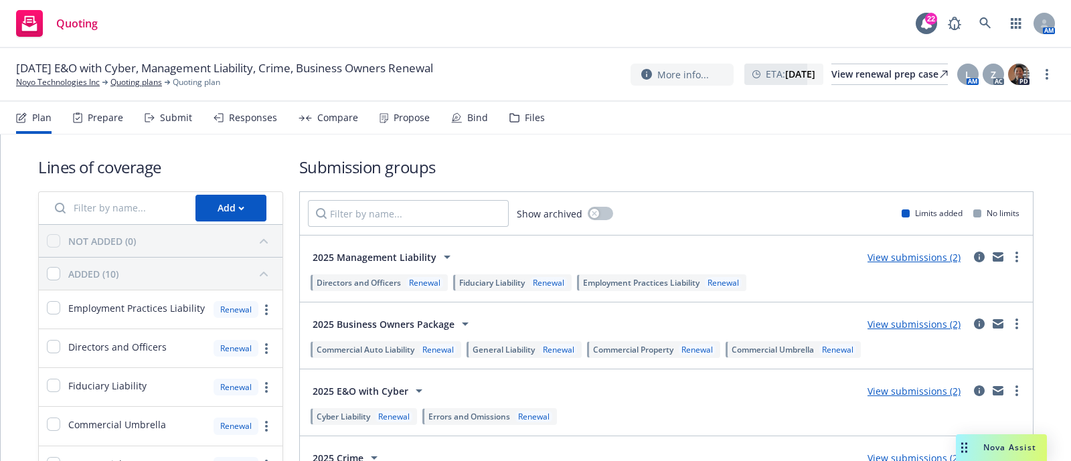
click at [528, 112] on div "Files" at bounding box center [535, 117] width 20 height 11
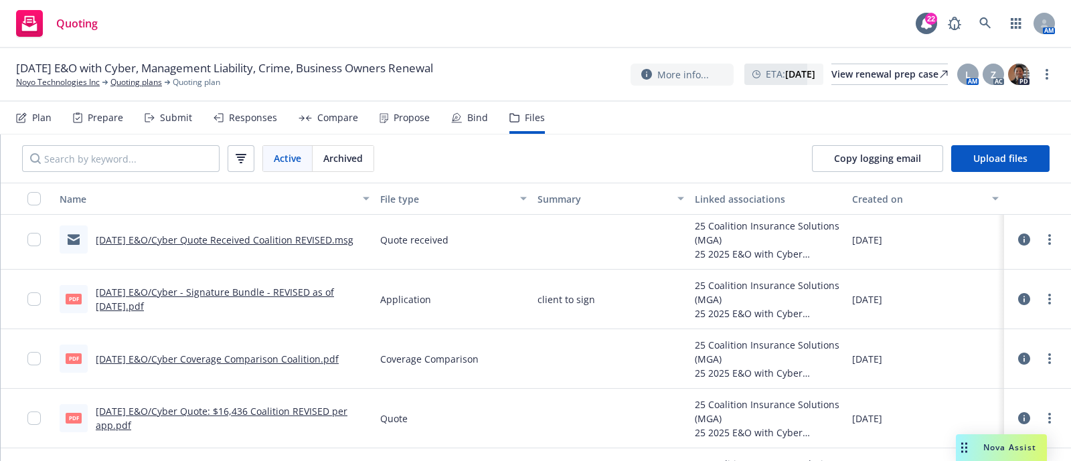
scroll to position [3414, 0]
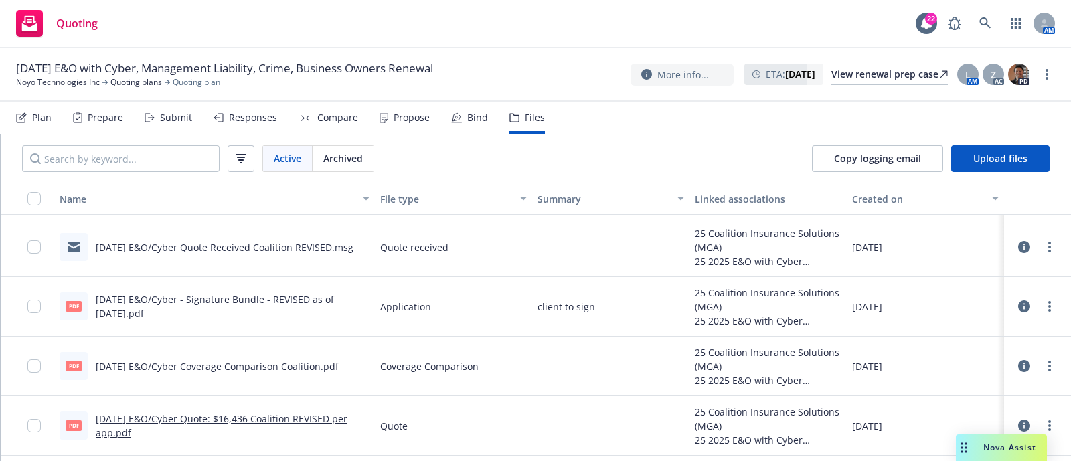
click at [330, 246] on link "10/1/2025 E&O/Cyber Quote Received Coalition REVISED.msg" at bounding box center [225, 247] width 258 height 13
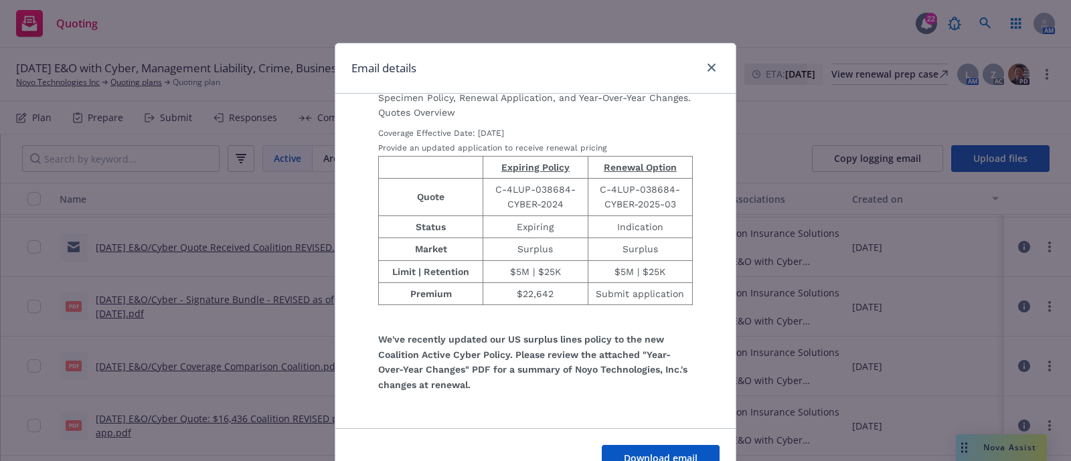
scroll to position [465, 0]
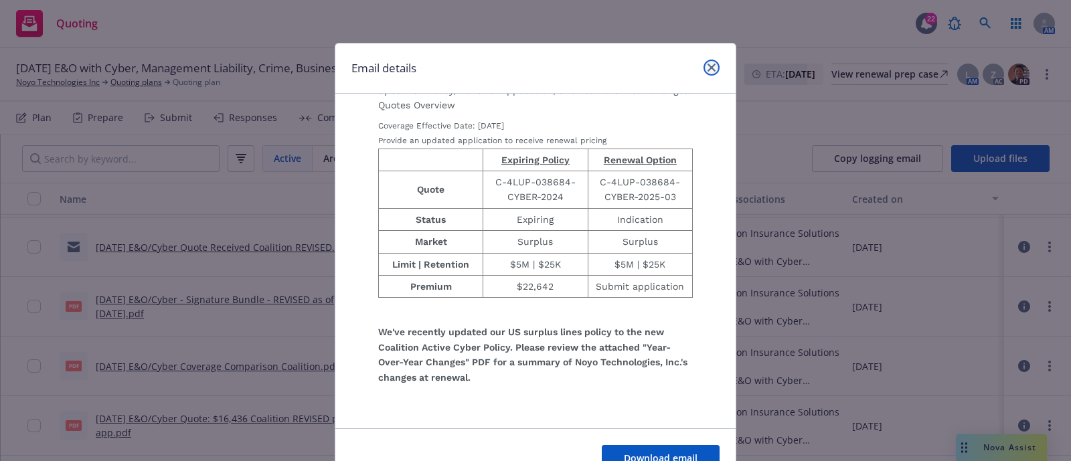
click at [709, 69] on link "close" at bounding box center [711, 68] width 16 height 16
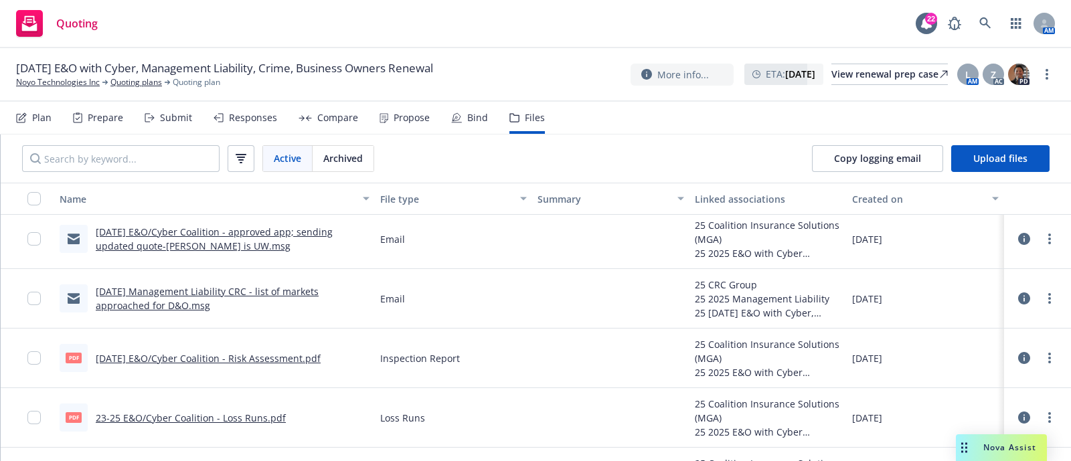
scroll to position [3775, 0]
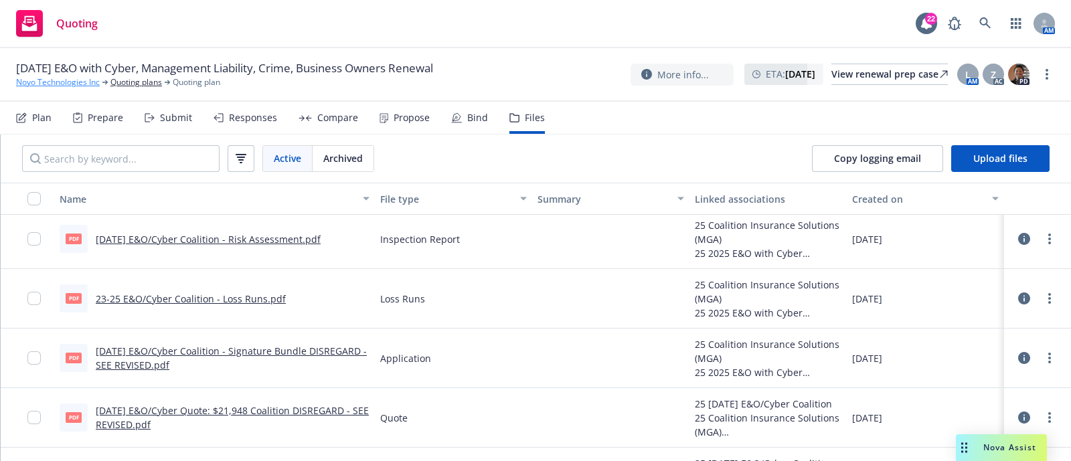
click at [62, 87] on link "Noyo Technologies Inc" at bounding box center [58, 82] width 84 height 12
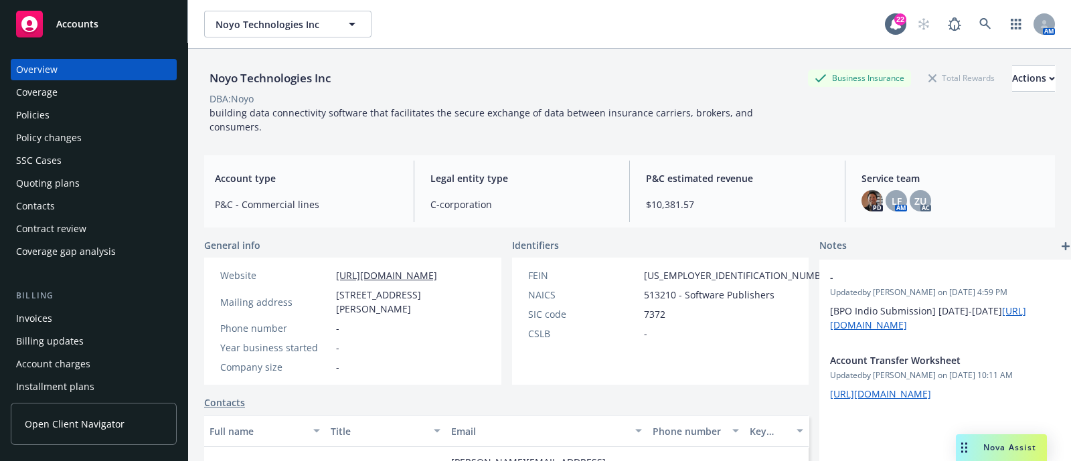
click at [61, 105] on div "Policies" at bounding box center [93, 114] width 155 height 21
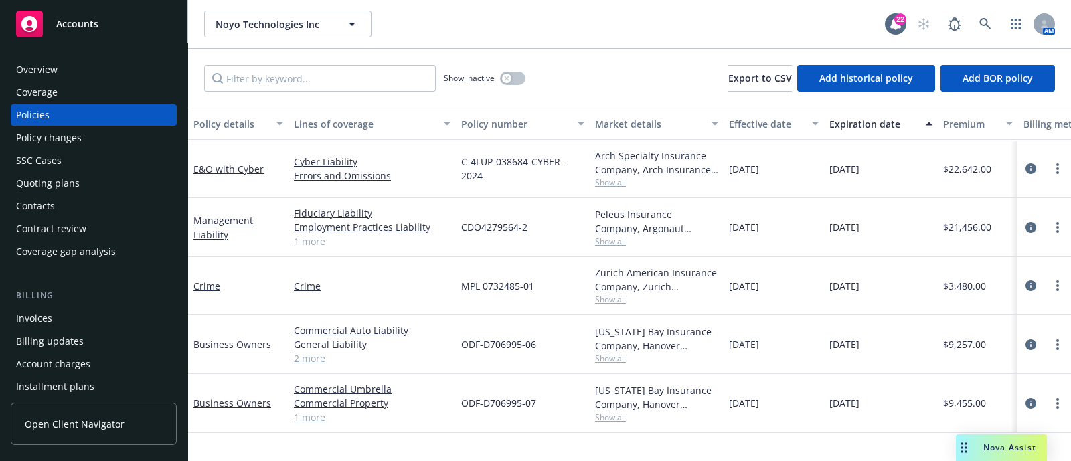
click at [612, 182] on span "Show all" at bounding box center [656, 182] width 123 height 11
click at [74, 174] on div "Quoting plans" at bounding box center [48, 183] width 64 height 21
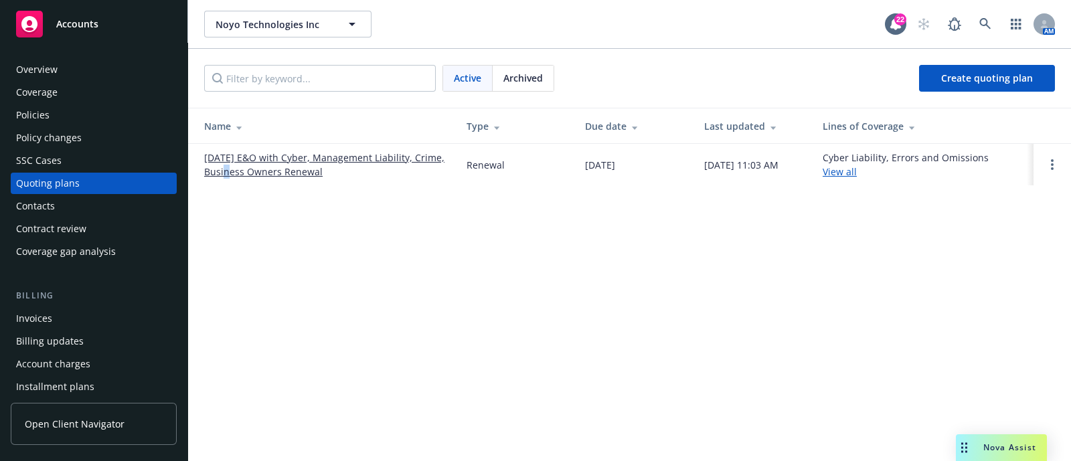
click at [248, 173] on td "[DATE] E&O with Cyber, Management Liability, Crime, Business Owners Renewal" at bounding box center [322, 164] width 268 height 41
click at [248, 173] on link "[DATE] E&O with Cyber, Management Liability, Crime, Business Owners Renewal" at bounding box center [324, 165] width 241 height 28
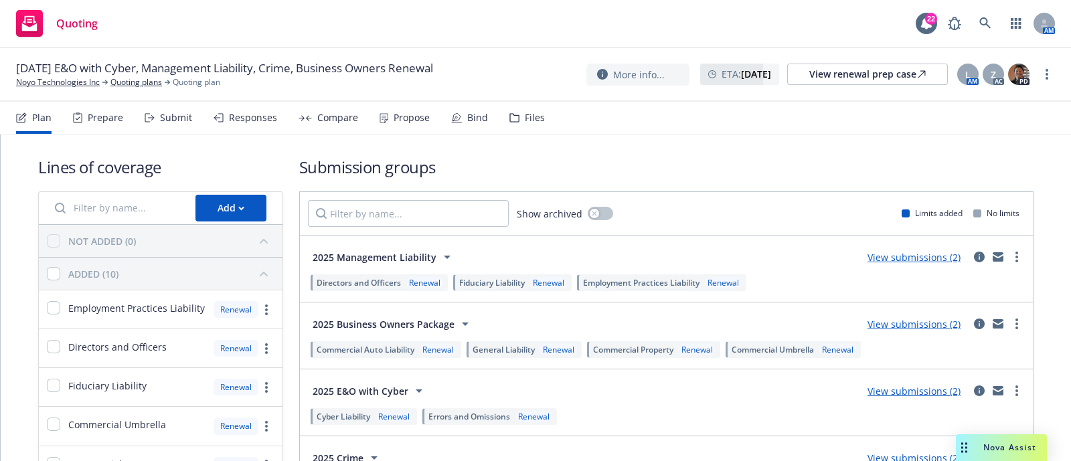
click at [532, 112] on div "Files" at bounding box center [535, 117] width 20 height 11
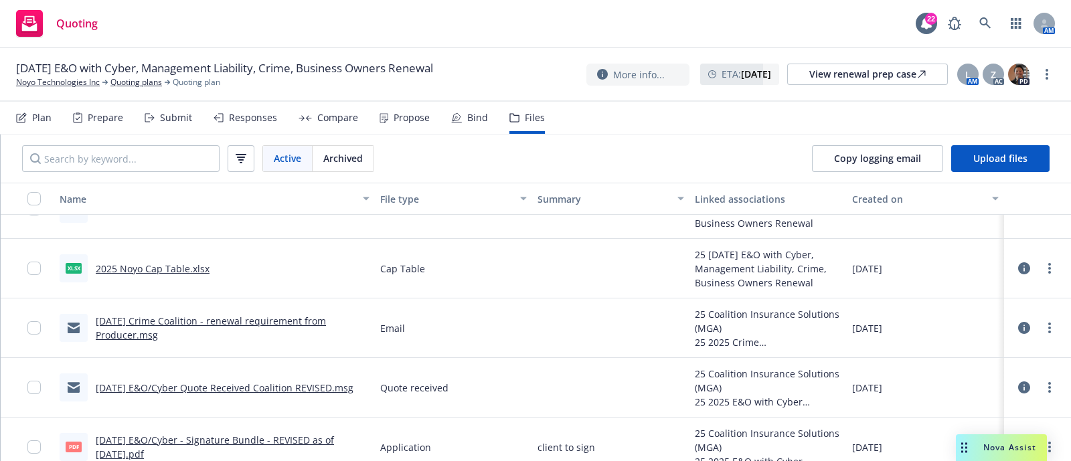
scroll to position [3276, 0]
click at [217, 387] on link "10/1/2025 E&O/Cyber Quote Received Coalition REVISED.msg" at bounding box center [225, 386] width 258 height 13
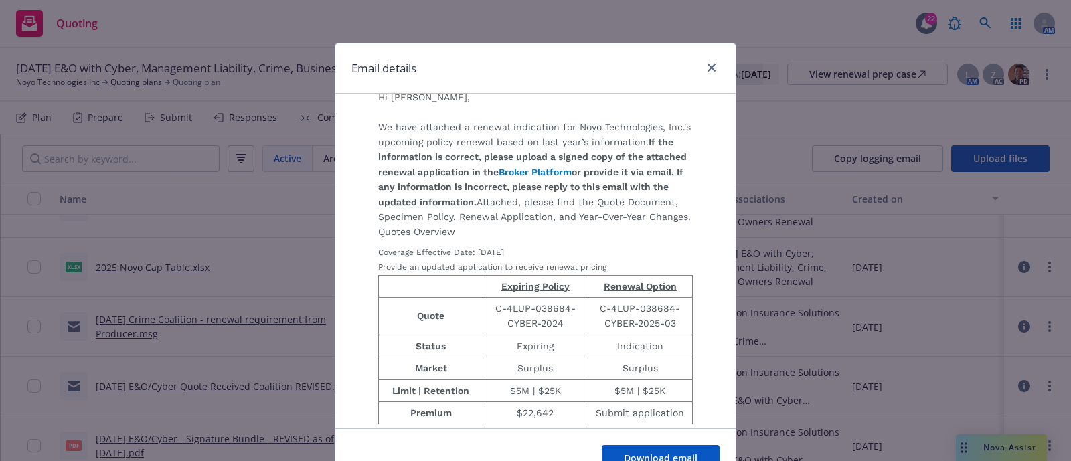
scroll to position [63, 0]
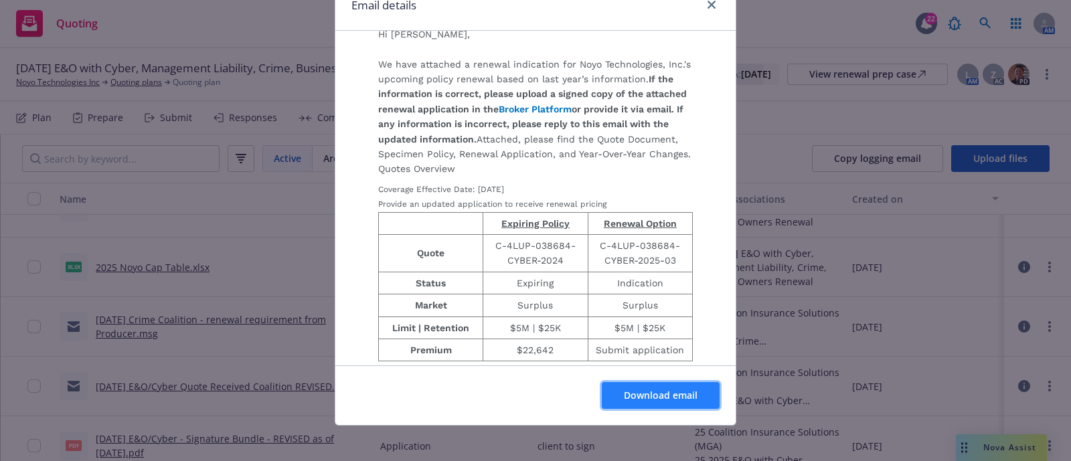
click at [688, 389] on span "Download email" at bounding box center [661, 395] width 74 height 13
click at [262, 88] on div "Email details Noyo Technologies, Inc. (Policy C-4LUP-038684-CYBER-2024) Prelimi…" at bounding box center [535, 230] width 1071 height 461
click at [703, 0] on link "close" at bounding box center [711, 5] width 16 height 16
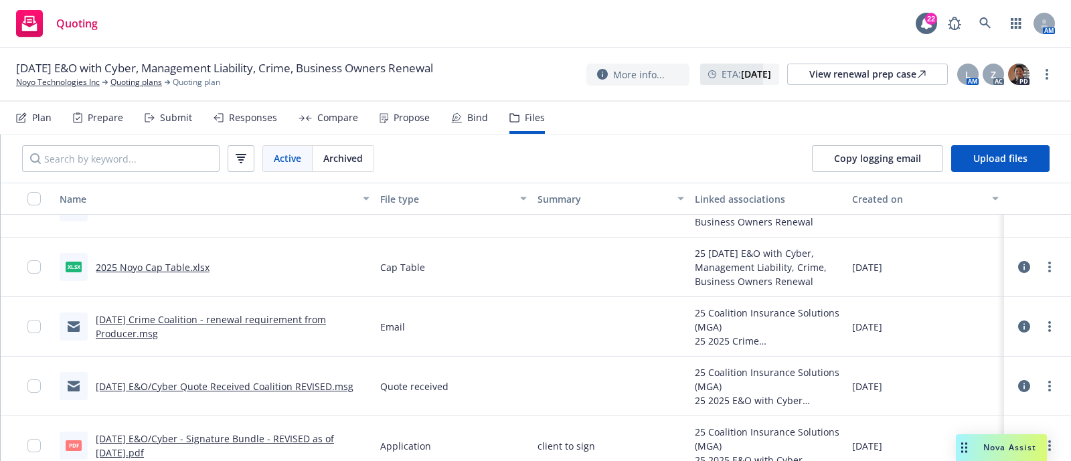
click at [177, 107] on div "Submit" at bounding box center [169, 118] width 48 height 32
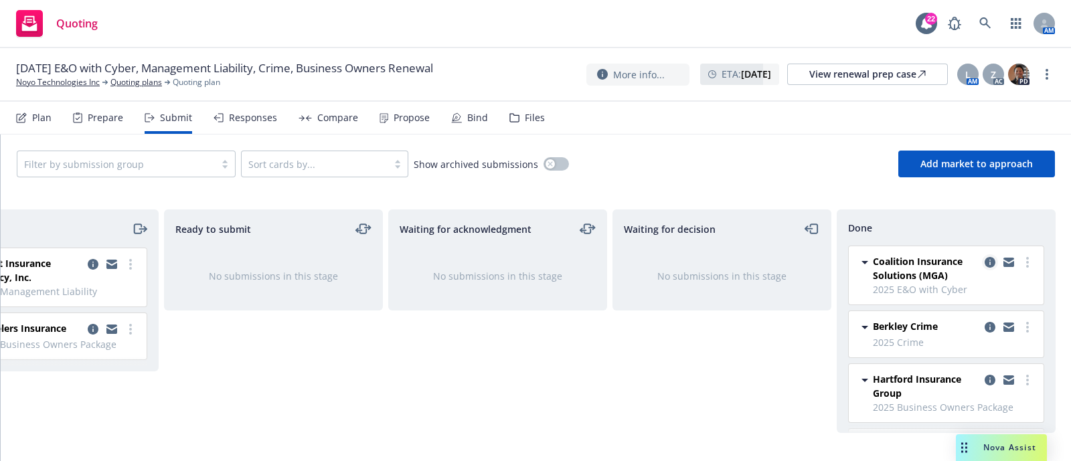
click at [984, 260] on icon "copy logging email" at bounding box center [989, 262] width 11 height 11
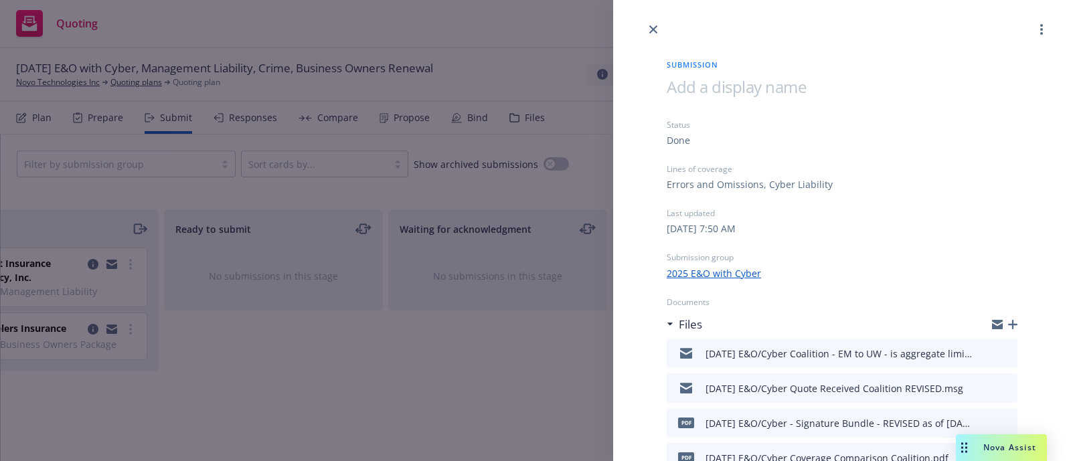
scroll to position [110, 0]
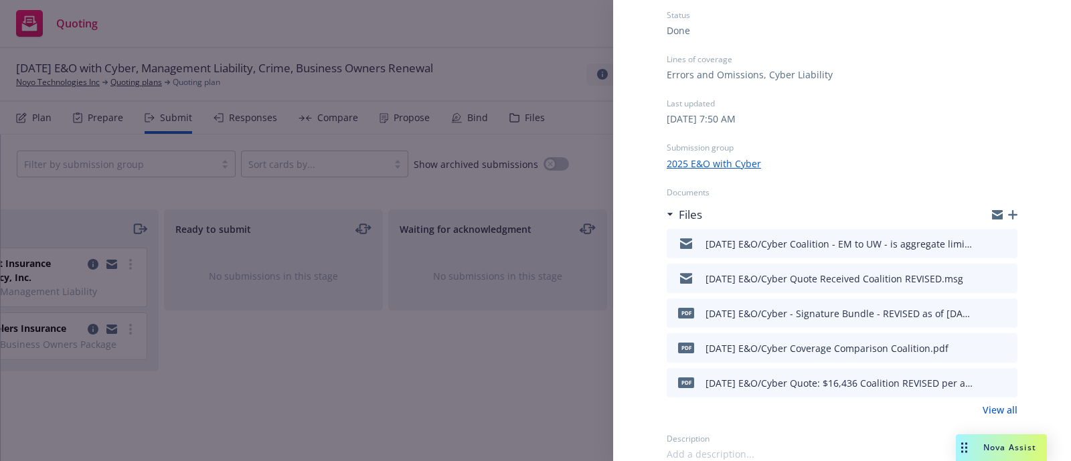
click at [995, 408] on link "View all" at bounding box center [999, 410] width 35 height 14
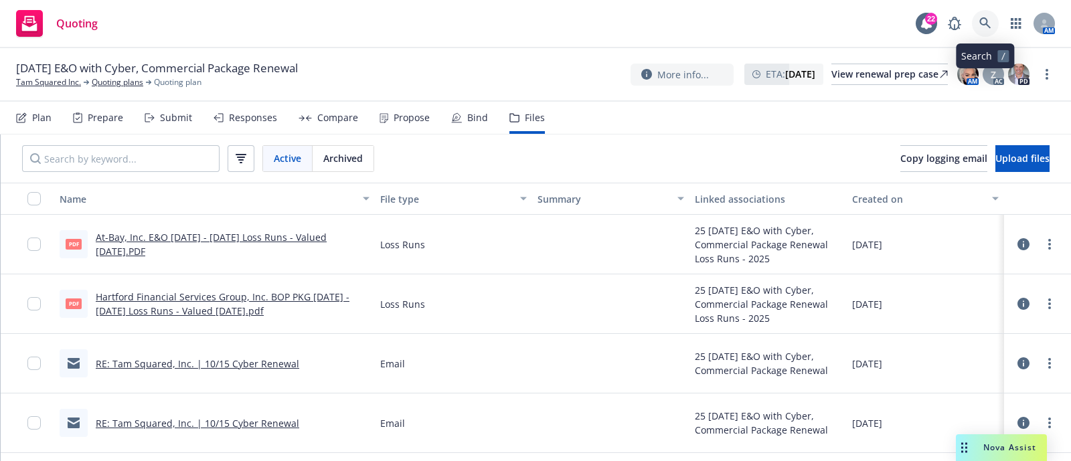
click at [985, 21] on icon at bounding box center [985, 23] width 12 height 12
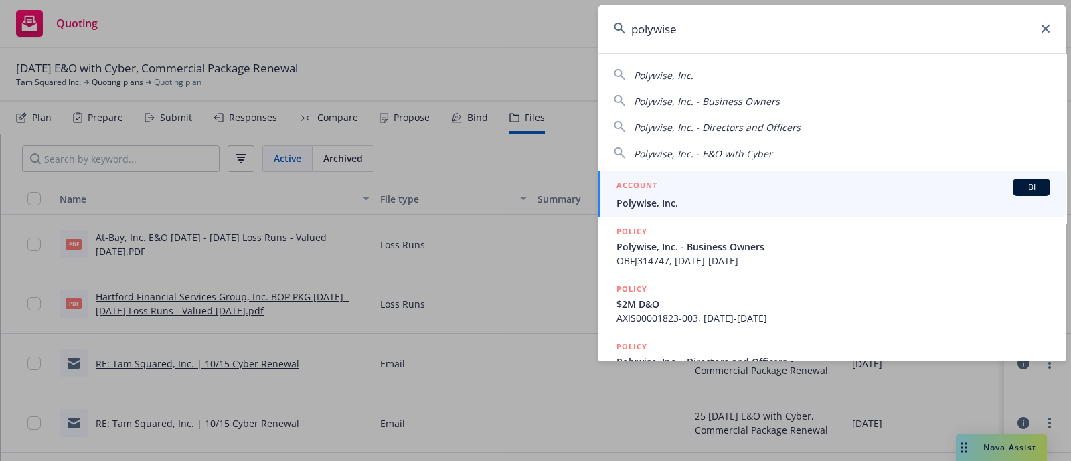
type input "polywise"
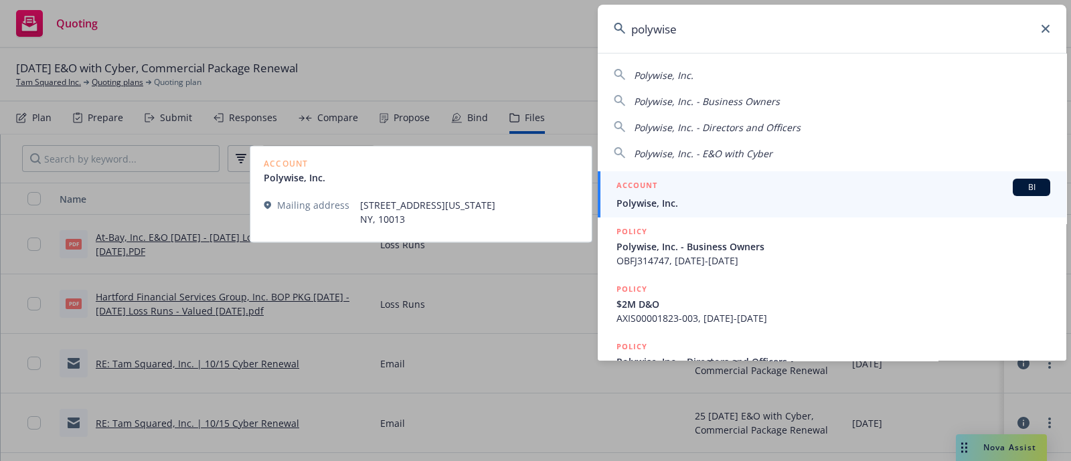
click at [752, 187] on div "ACCOUNT BI" at bounding box center [833, 187] width 434 height 17
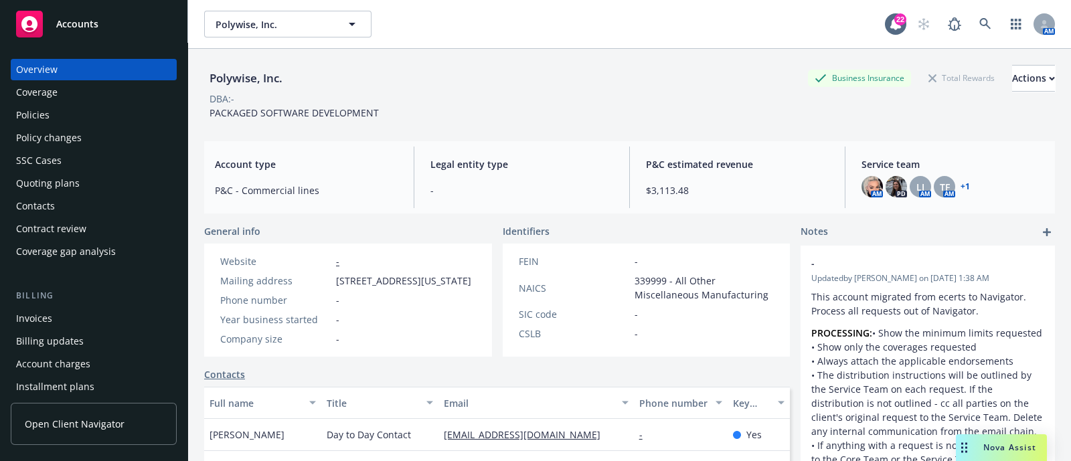
click at [58, 112] on div "Policies" at bounding box center [93, 114] width 155 height 21
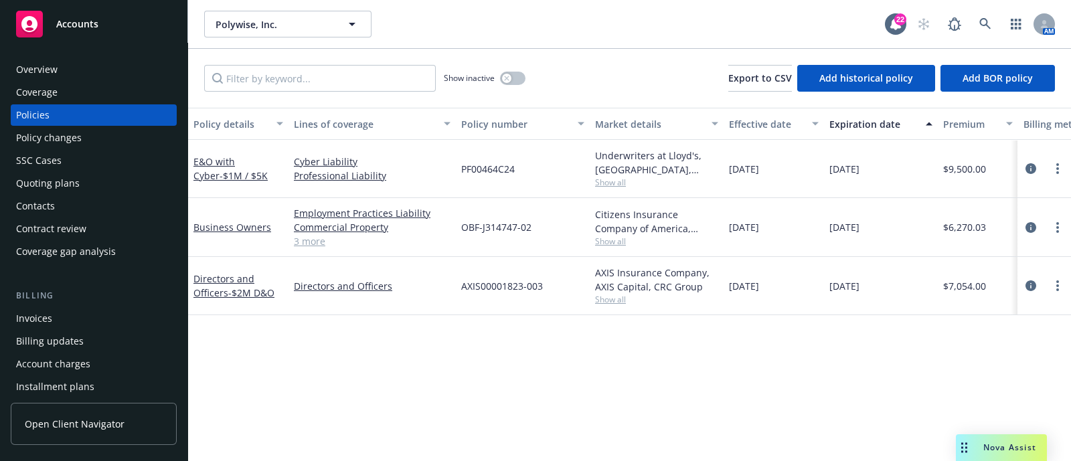
click at [110, 133] on div "Policy changes" at bounding box center [93, 137] width 155 height 21
